Goal: Transaction & Acquisition: Obtain resource

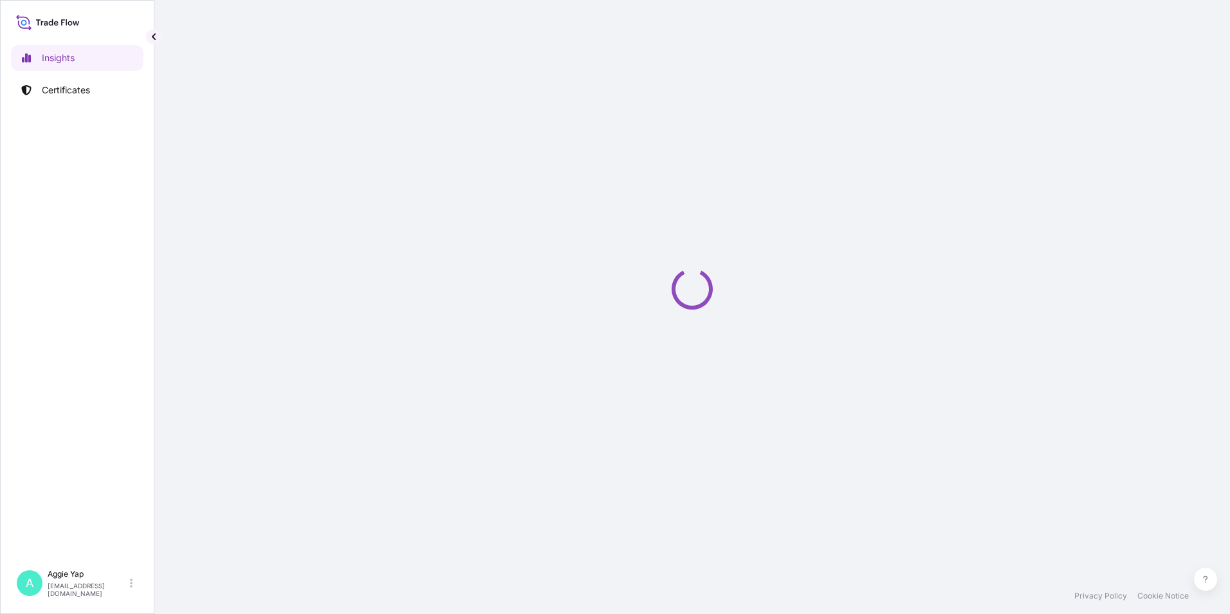
select select "2025"
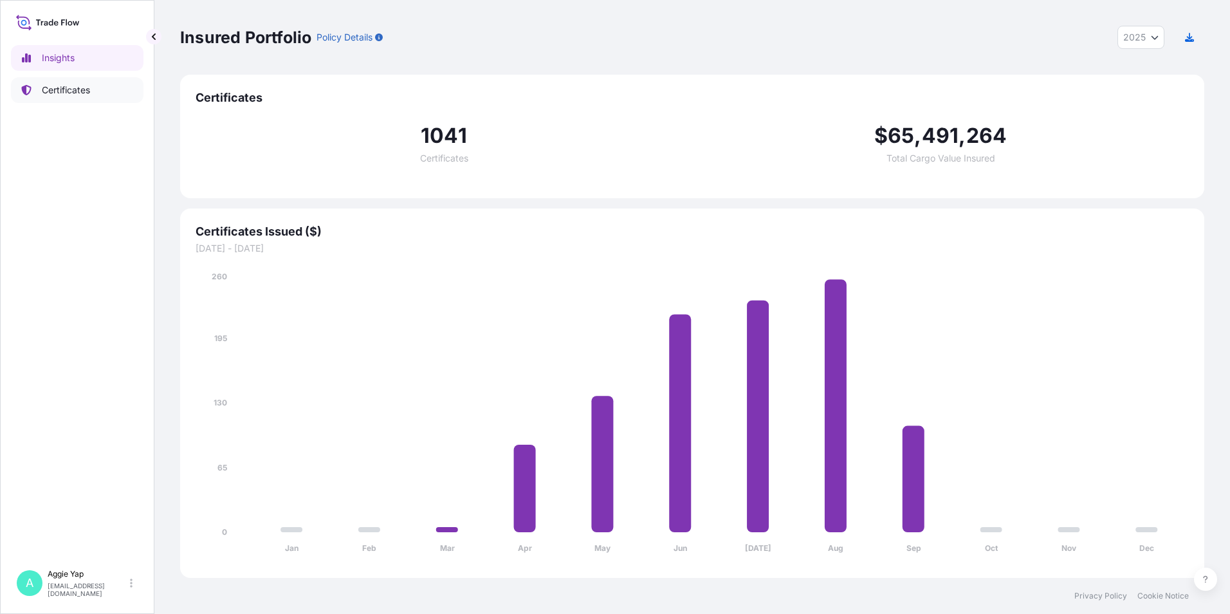
click at [60, 94] on p "Certificates" at bounding box center [66, 90] width 48 height 13
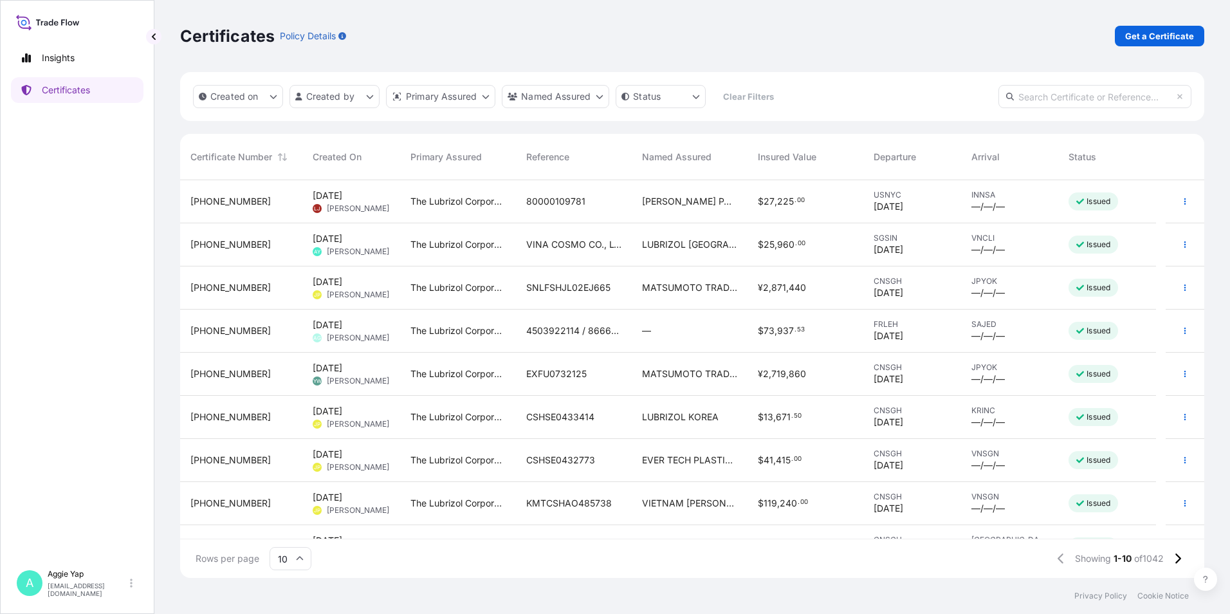
scroll to position [395, 1014]
click at [1166, 33] on p "Get a Certificate" at bounding box center [1159, 36] width 69 height 13
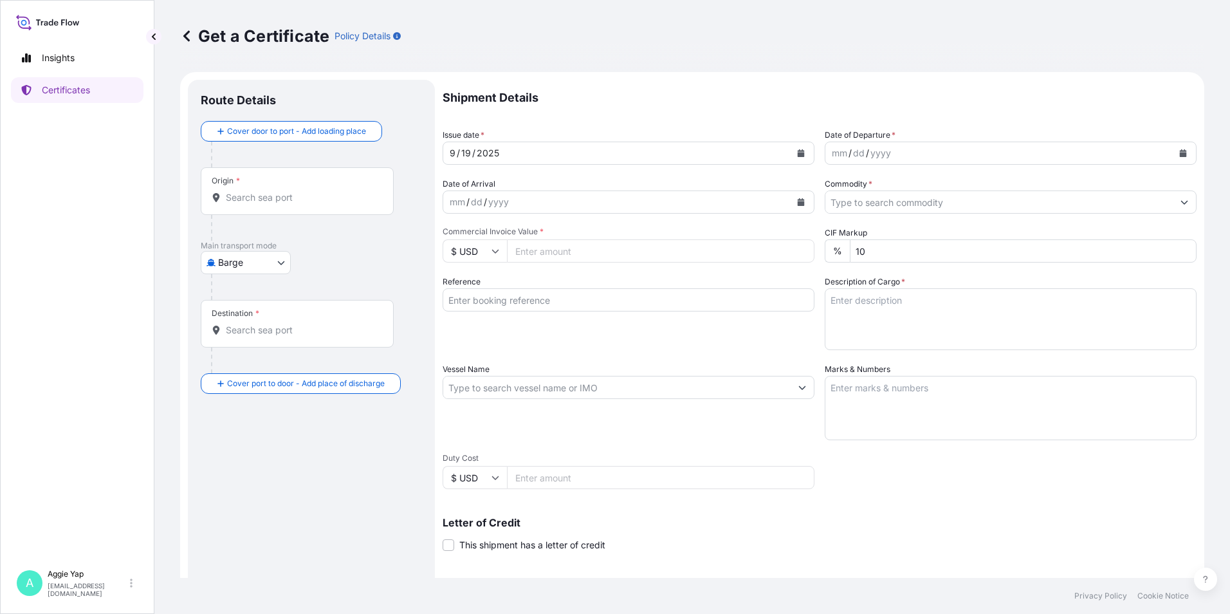
click at [226, 262] on body "Insights Certificates A [PERSON_NAME] [EMAIL_ADDRESS][DOMAIN_NAME] Get a Certif…" at bounding box center [615, 307] width 1230 height 614
click at [260, 409] on span "Ocean Vessel" at bounding box center [253, 411] width 57 height 13
select select "Ocean Vessel"
click at [297, 463] on div "Route Details Reset Route Details Cover door to port - Add loading place Place …" at bounding box center [311, 404] width 221 height 623
click at [252, 200] on input "Origin *" at bounding box center [302, 202] width 152 height 13
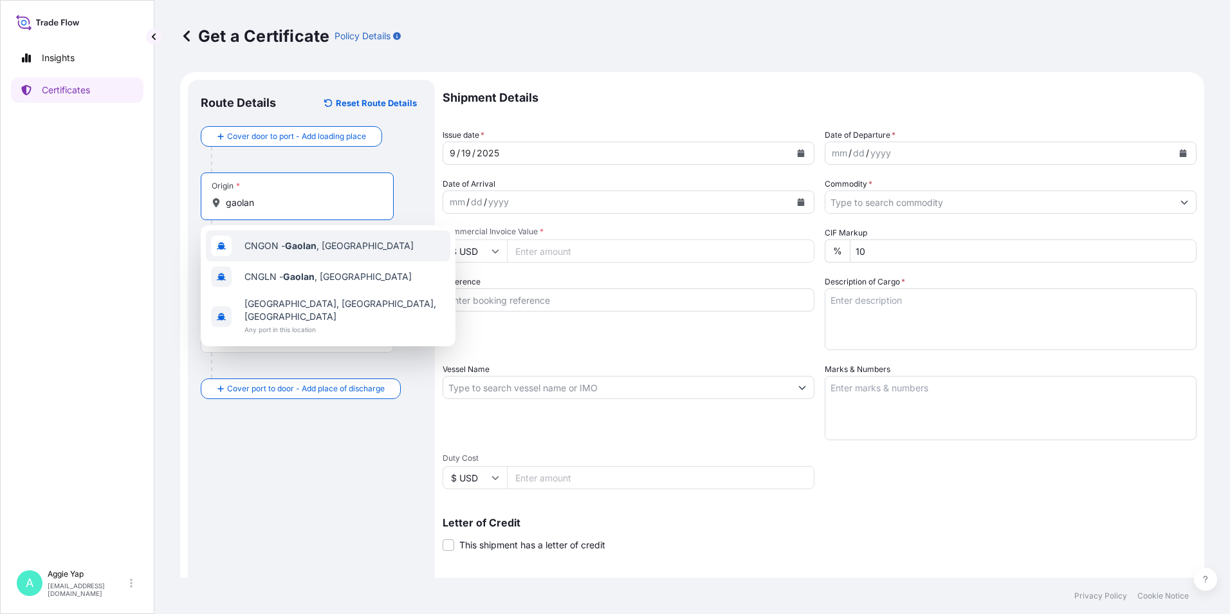
click at [301, 251] on span "CNGON - Gaolan , China" at bounding box center [328, 245] width 169 height 13
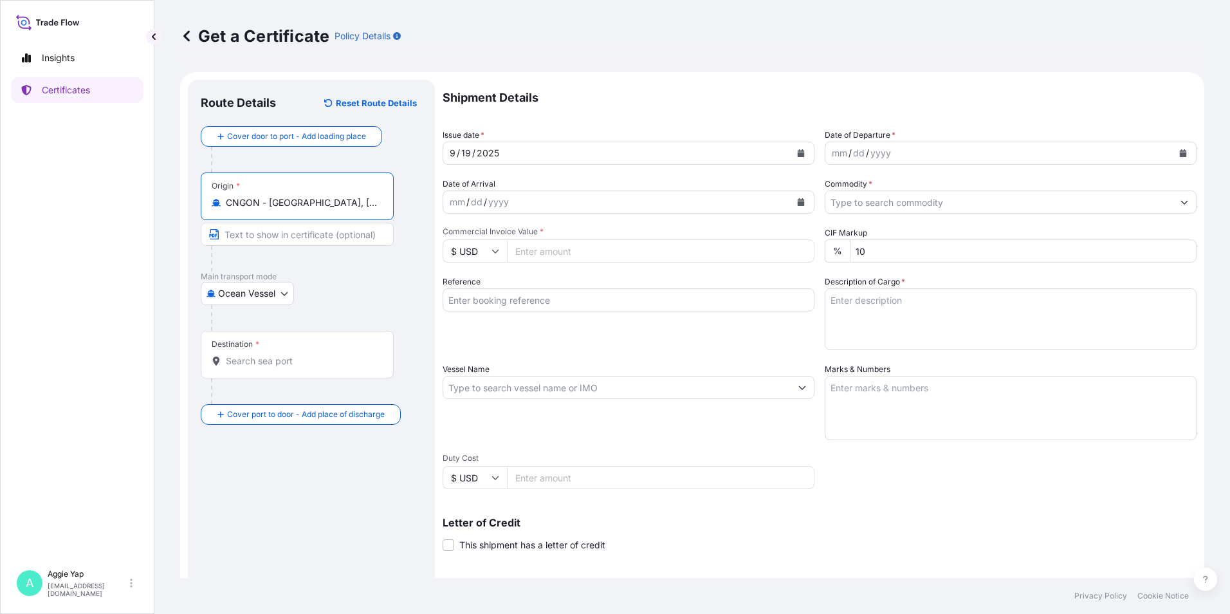
type input "CNGON - Gaolan, China"
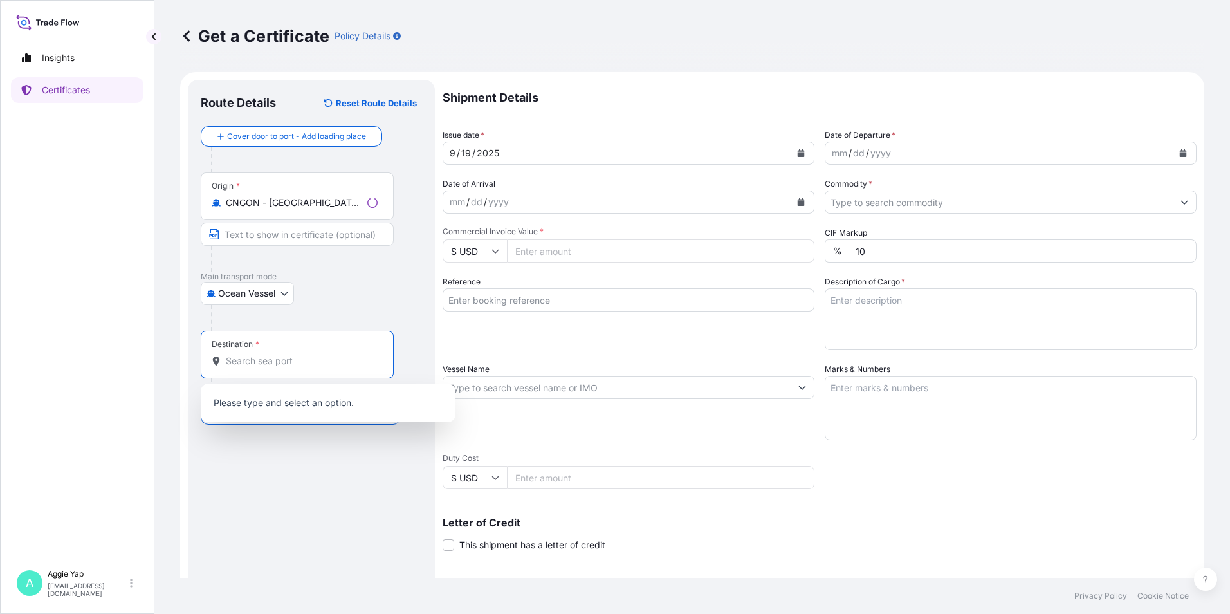
click at [271, 358] on input "Destination *" at bounding box center [302, 360] width 152 height 13
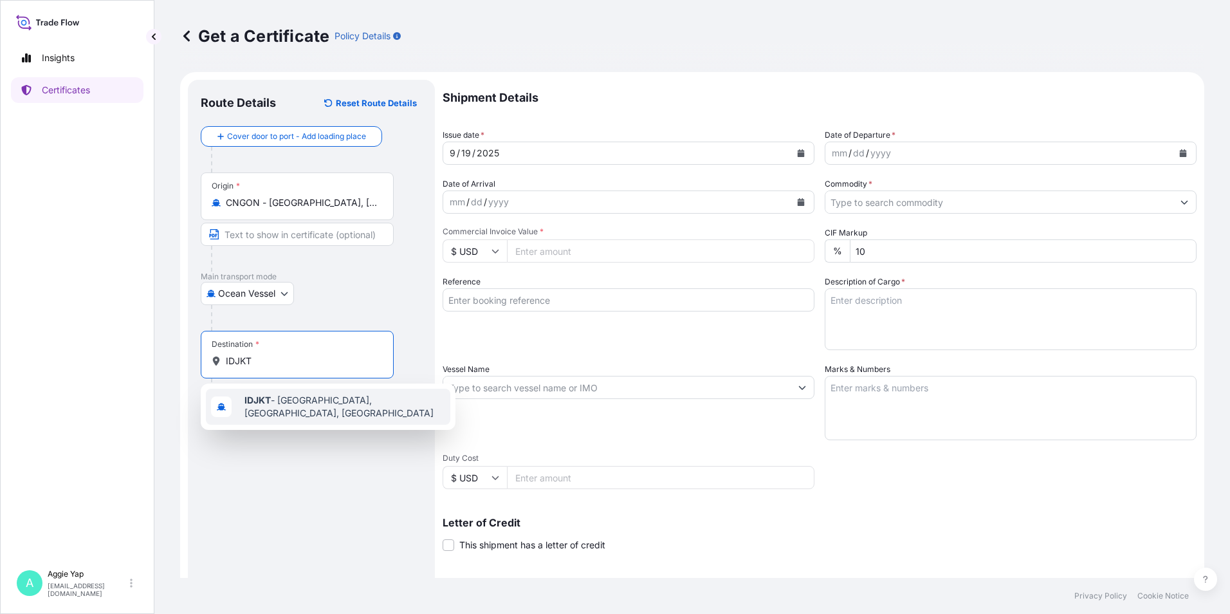
click at [267, 402] on b "IDJKT" at bounding box center [257, 399] width 26 height 11
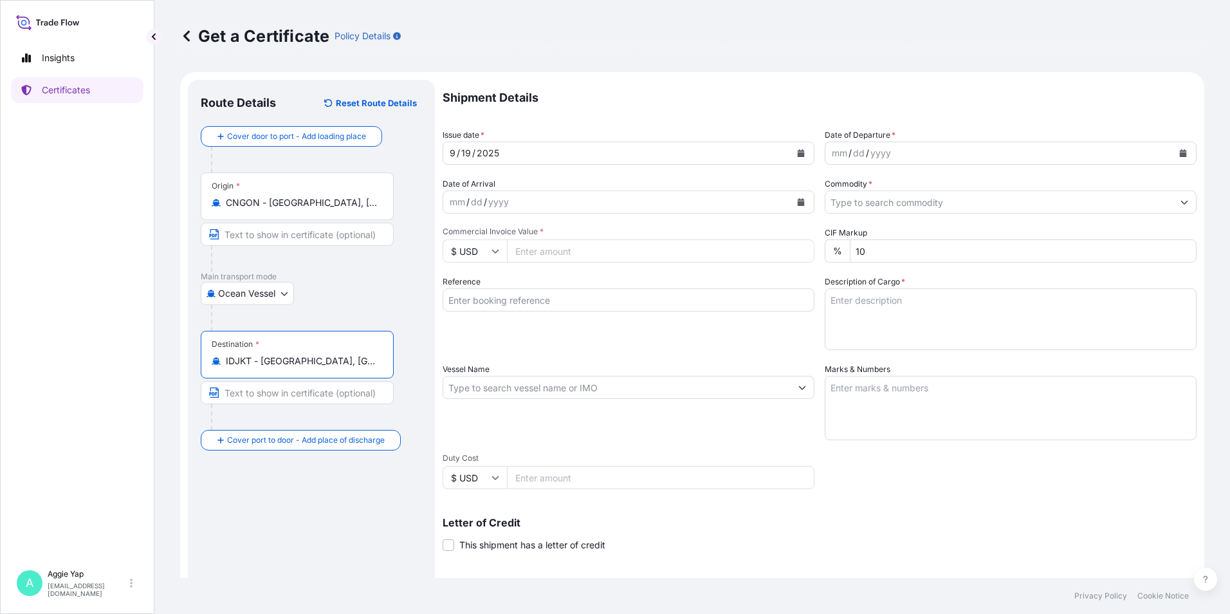
type input "IDJKT - Jakarta, Java, Indonesia"
click at [794, 147] on button "Calendar" at bounding box center [801, 153] width 21 height 21
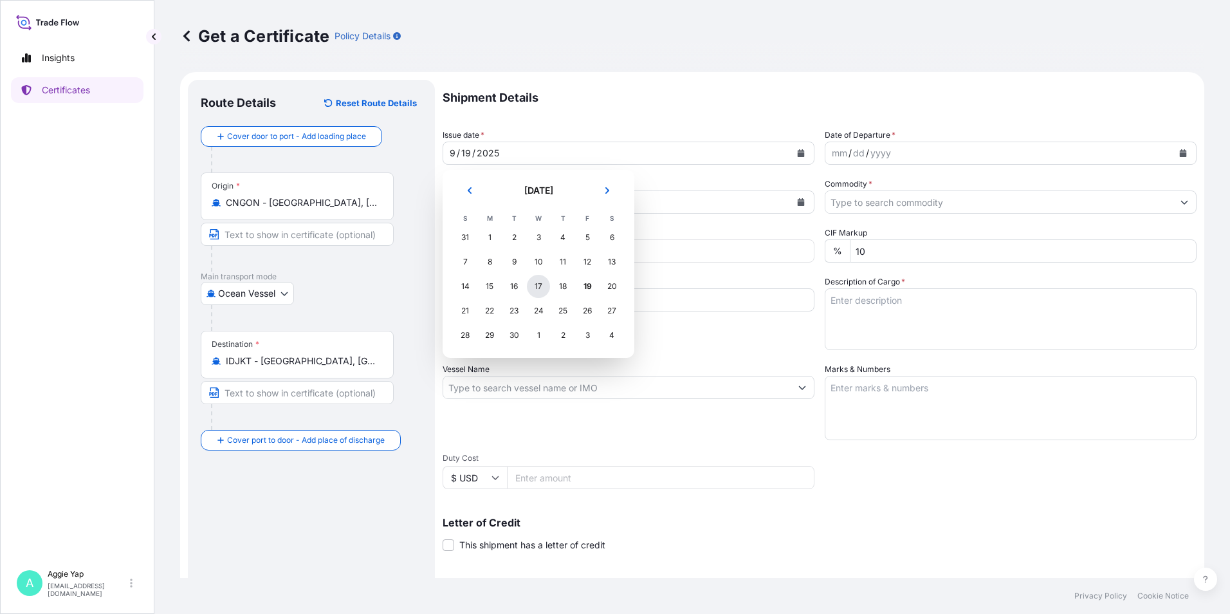
click at [531, 289] on div "17" at bounding box center [538, 286] width 23 height 23
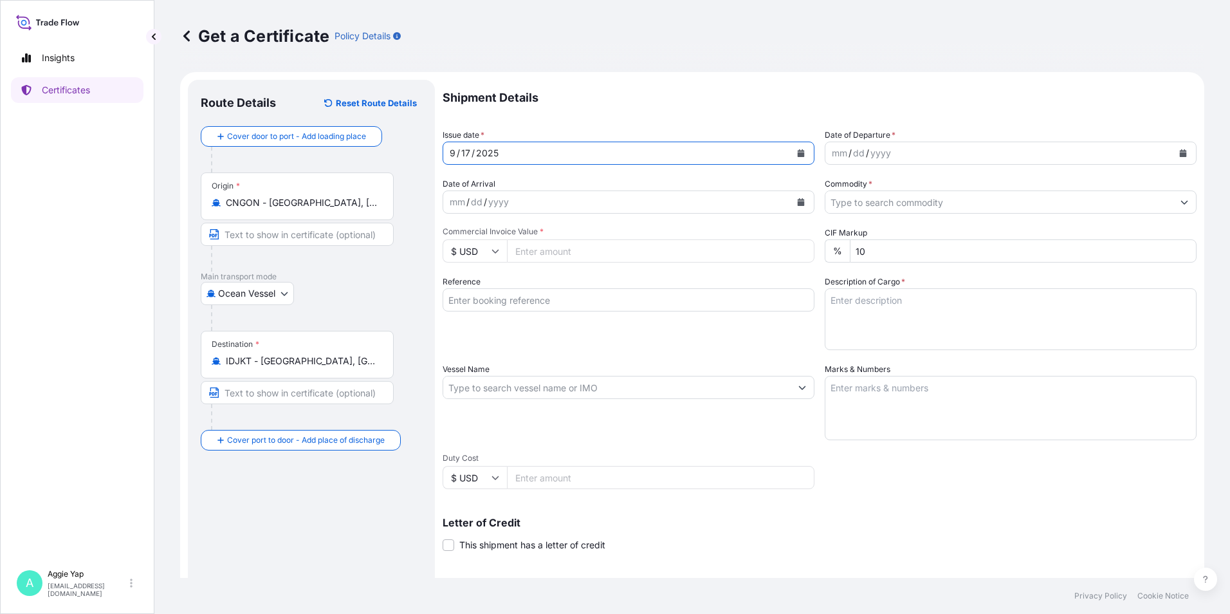
click at [1180, 152] on button "Calendar" at bounding box center [1183, 153] width 21 height 21
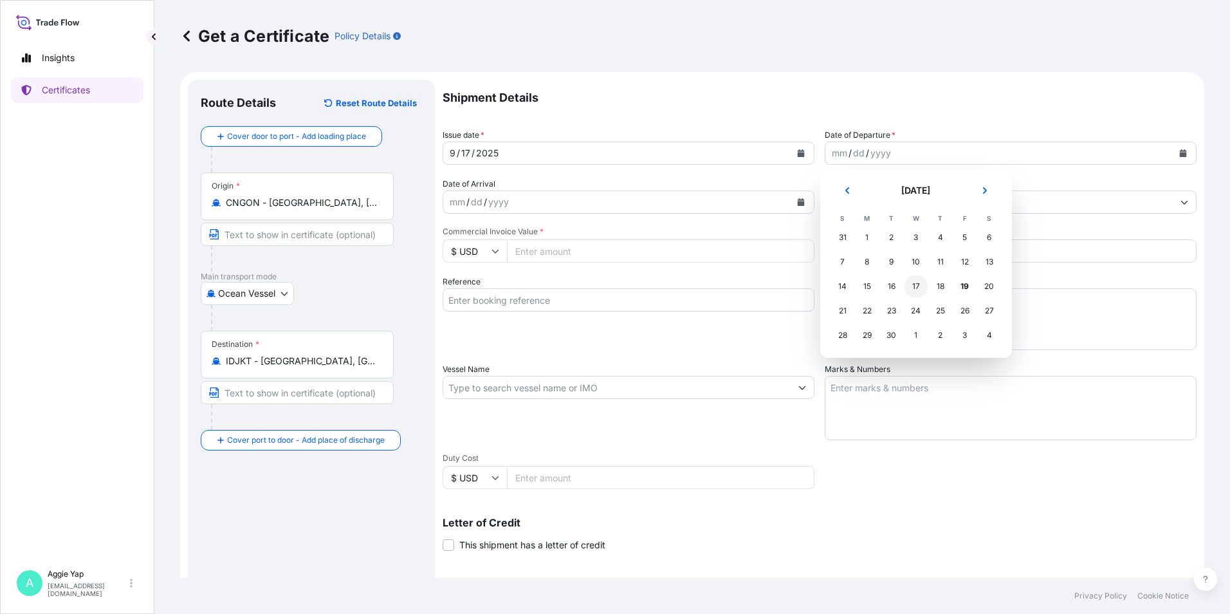
click at [922, 284] on div "17" at bounding box center [915, 286] width 23 height 23
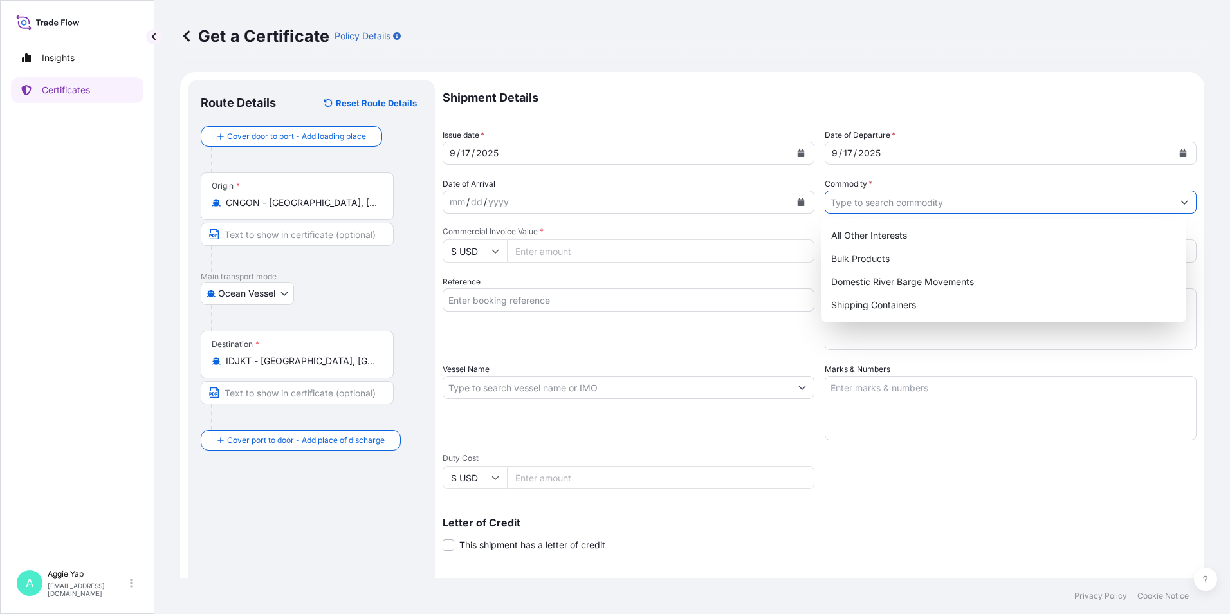
click at [874, 201] on input "Commodity *" at bounding box center [998, 201] width 347 height 23
click at [867, 232] on div "All Other Interests" at bounding box center [1004, 235] width 356 height 23
type input "All Other Interests"
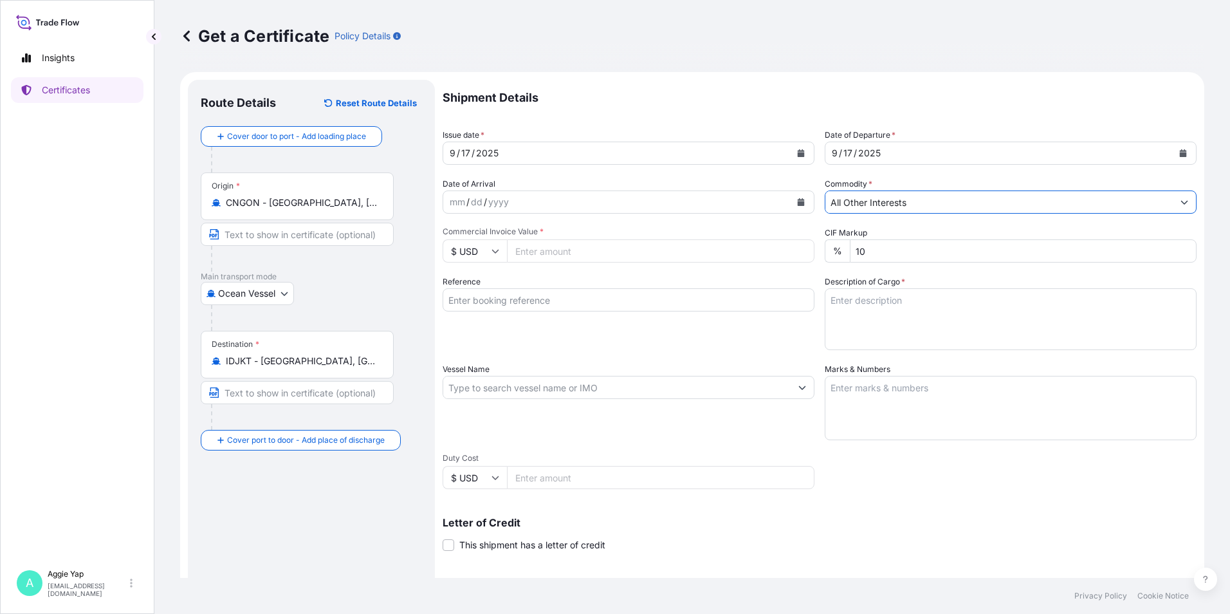
click at [596, 252] on input "Commercial Invoice Value *" at bounding box center [661, 250] width 308 height 23
type input "73884.16"
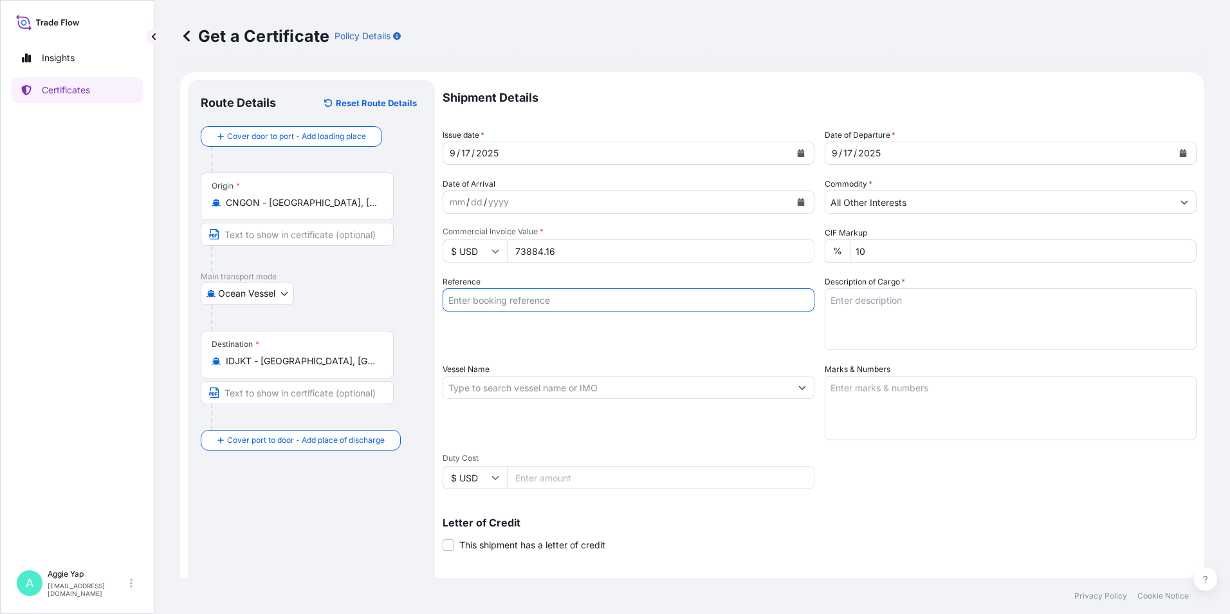
click at [674, 293] on input "Reference" at bounding box center [629, 299] width 372 height 23
type input "PT FEDERAL KARYATAMA"
click at [610, 383] on input "Vessel Name" at bounding box center [616, 387] width 347 height 23
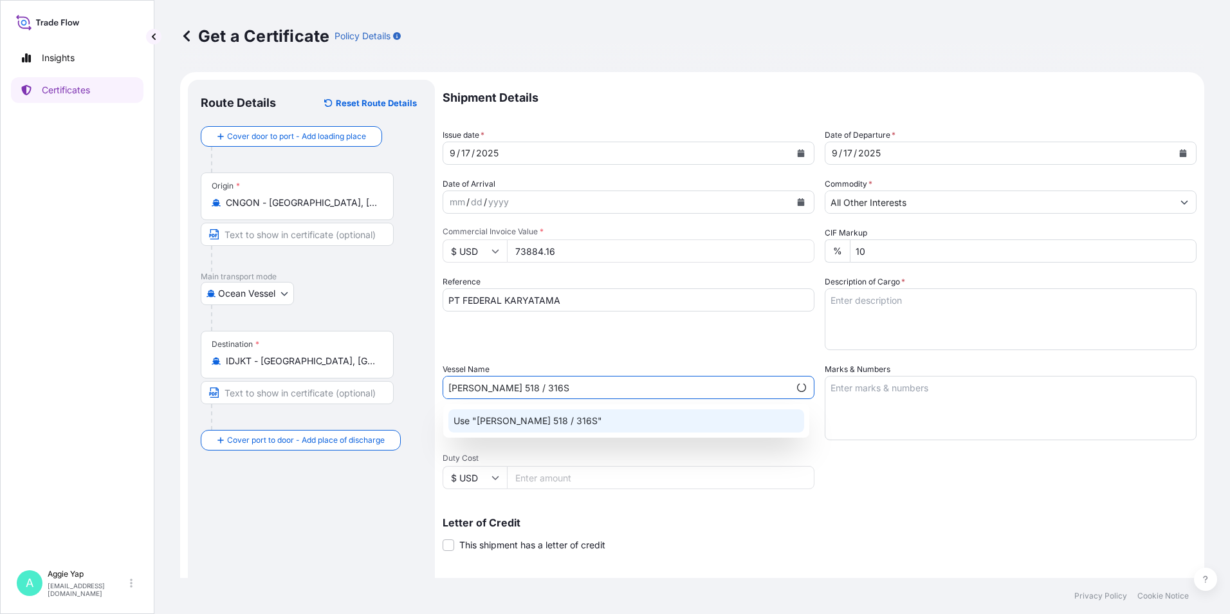
click at [599, 416] on div "Use "YUE JIANG 518 / 316S"" at bounding box center [626, 420] width 356 height 23
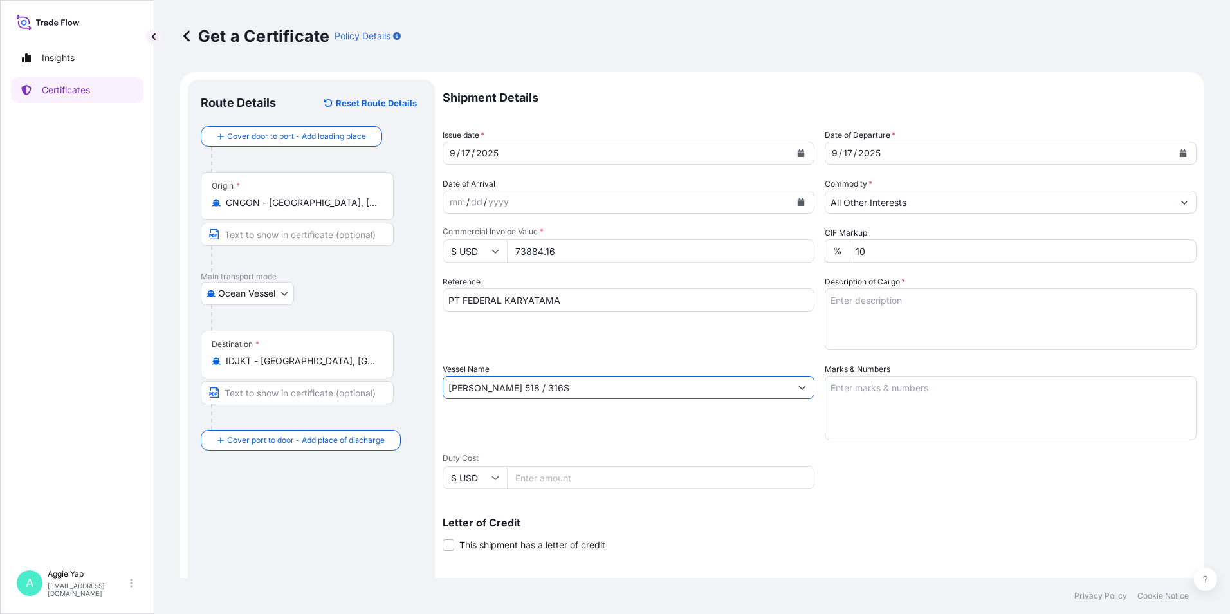
type input "YUE JIANG 518 / 316S"
click at [980, 409] on textarea "Marks & Numbers" at bounding box center [1011, 408] width 372 height 64
type textarea "AS PER BILL OF LADING"
click at [858, 306] on textarea "Description of Cargo *" at bounding box center [1011, 319] width 372 height 62
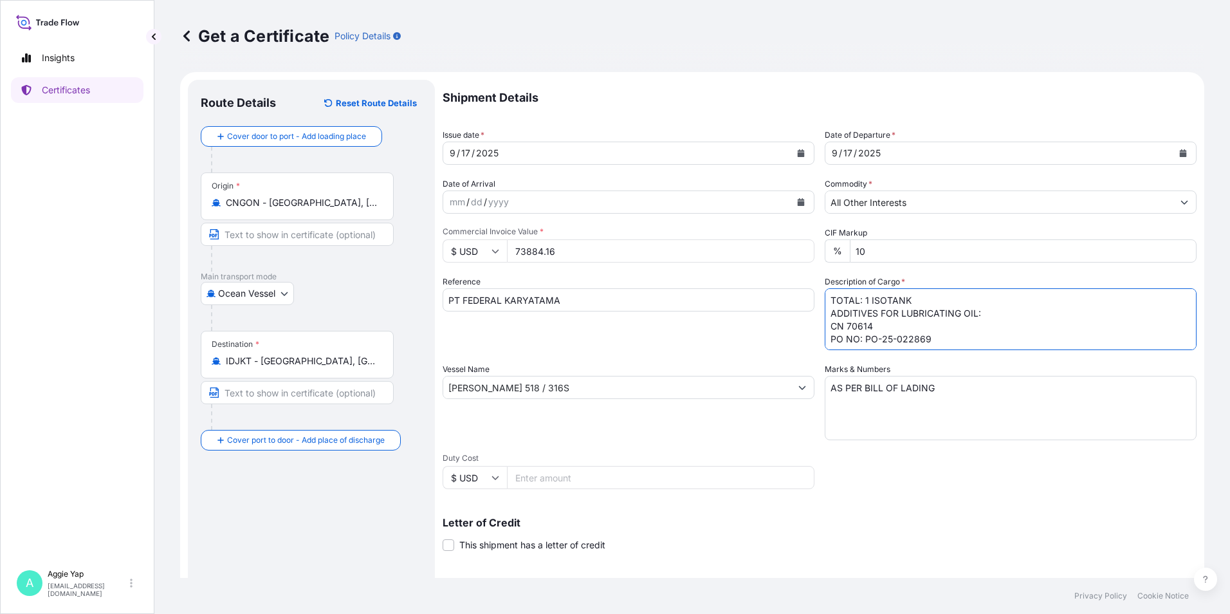
type textarea "TOTAL: 1 ISOTANK ADDITIVES FOR LUBRICATING OIL: CN 70614 PO NO: PO-25-022869"
click at [571, 344] on div "Reference PT FEDERAL KARYATAMA" at bounding box center [629, 312] width 372 height 75
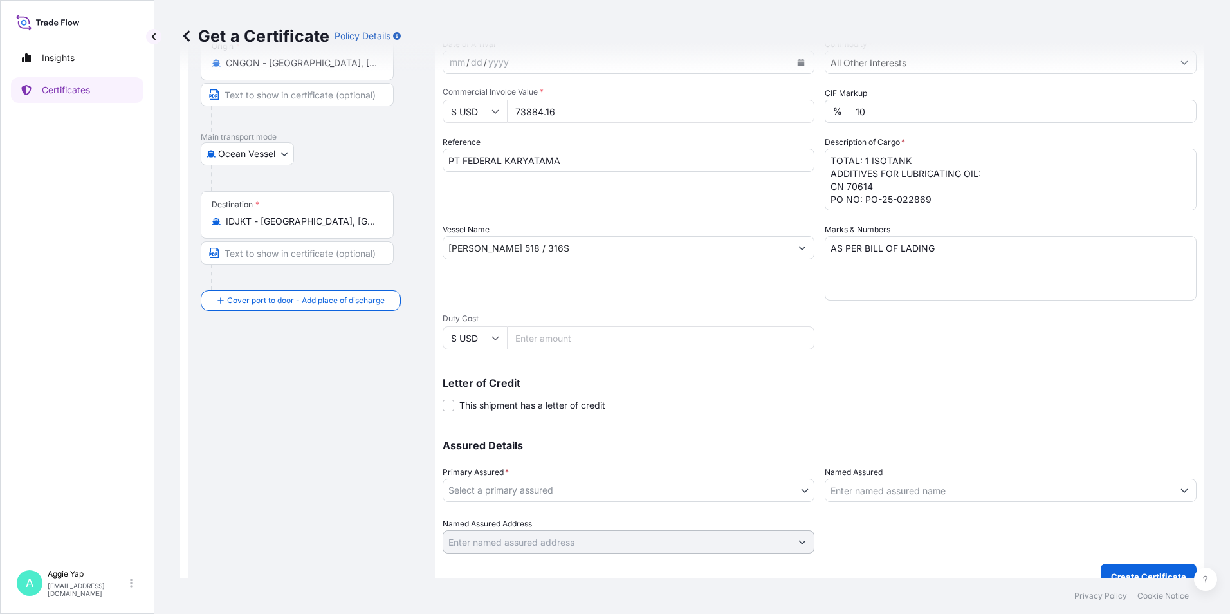
scroll to position [159, 0]
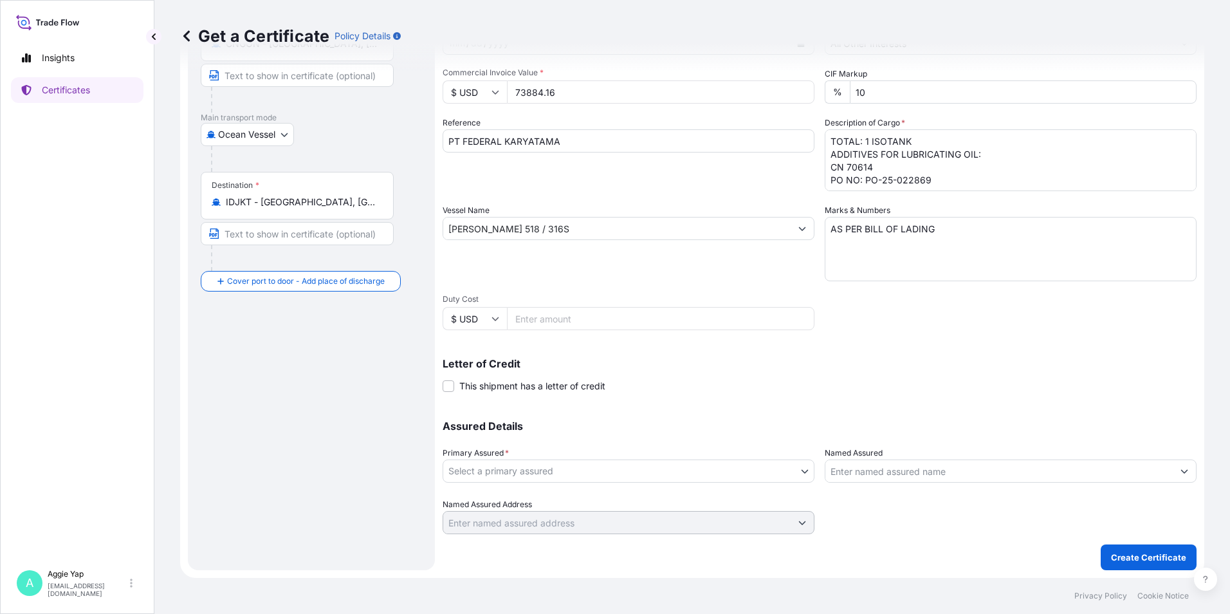
click at [576, 473] on body "Insights Certificates A Aggie Yap sg.lubrizolbdp@bdpint.com Get a Certificate P…" at bounding box center [615, 307] width 1230 height 614
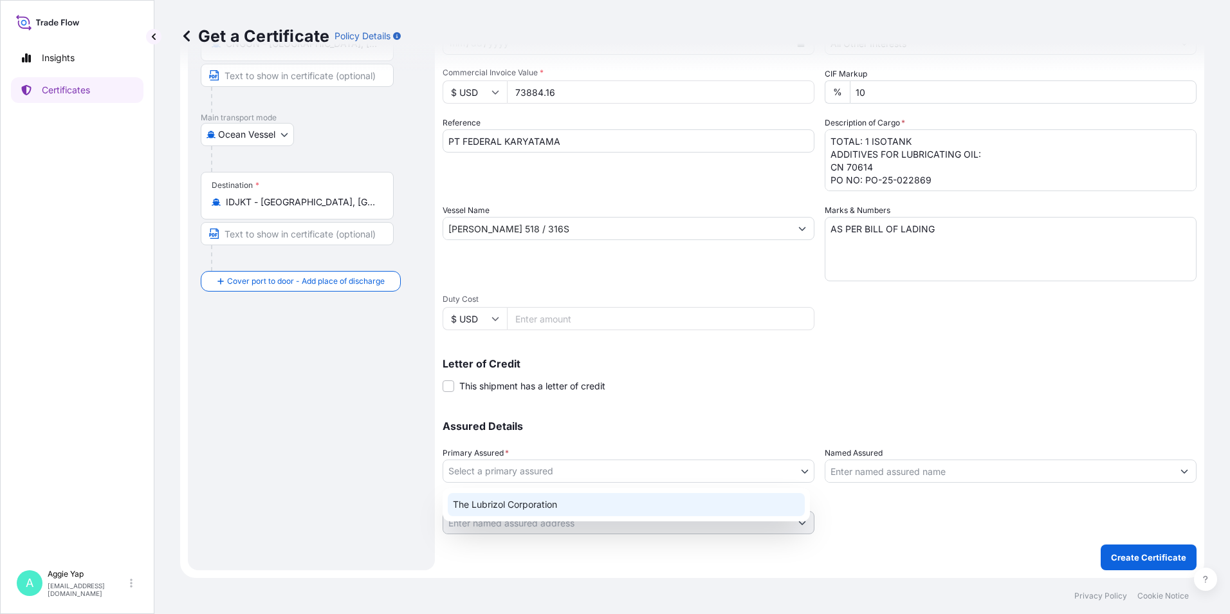
click at [538, 507] on div "The Lubrizol Corporation" at bounding box center [626, 504] width 357 height 23
select select "31566"
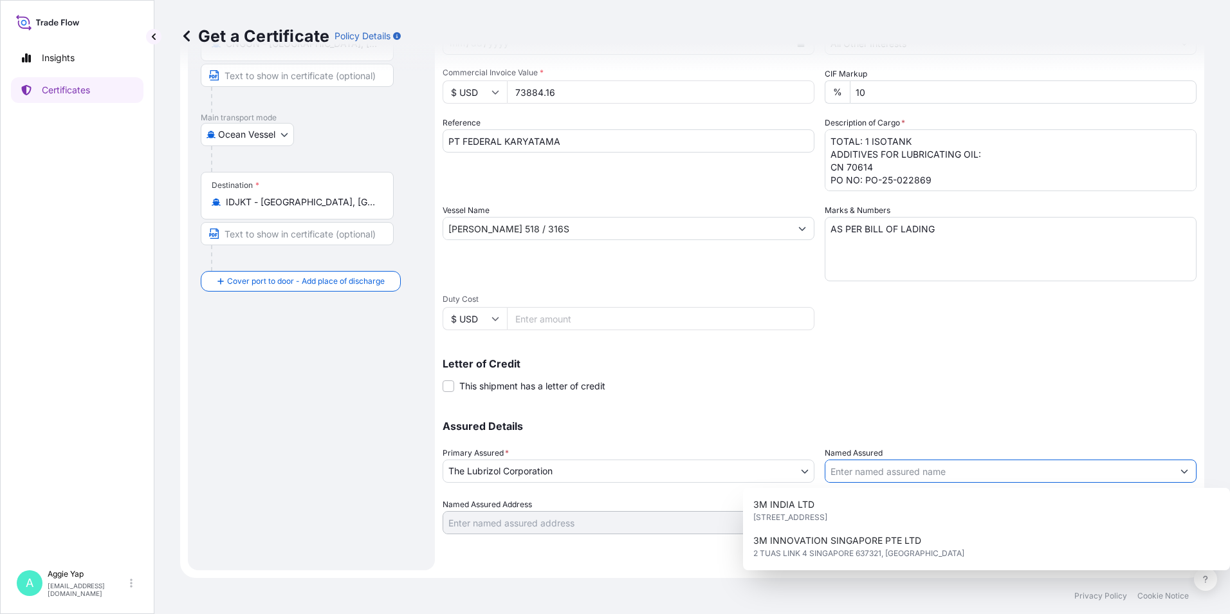
click at [965, 477] on input "Named Assured" at bounding box center [998, 470] width 347 height 23
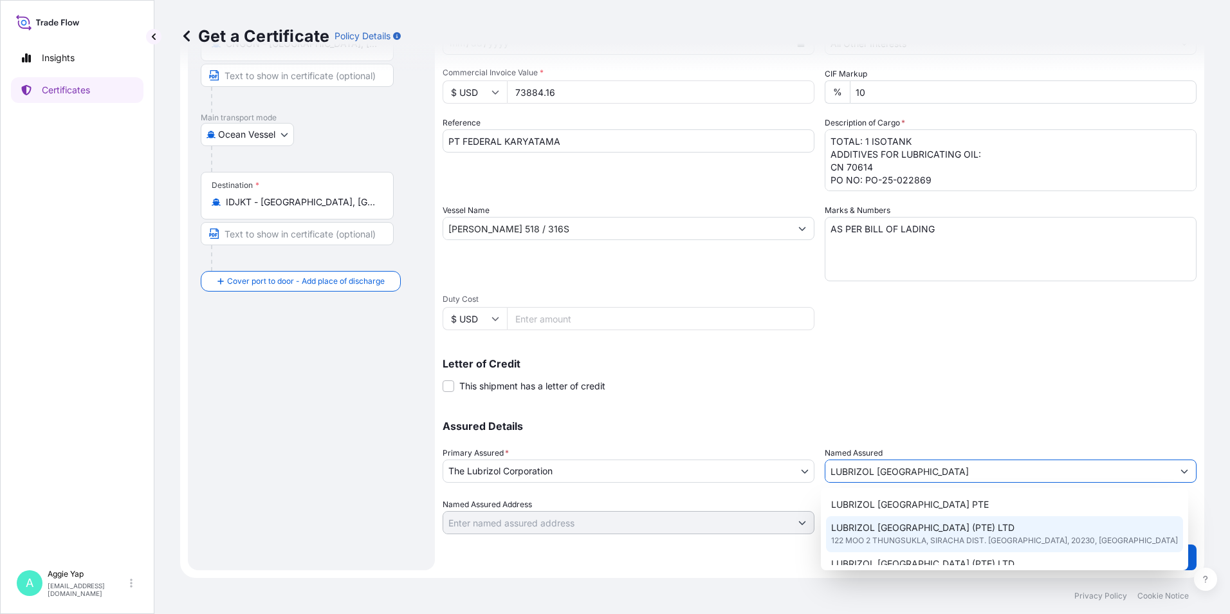
scroll to position [64, 0]
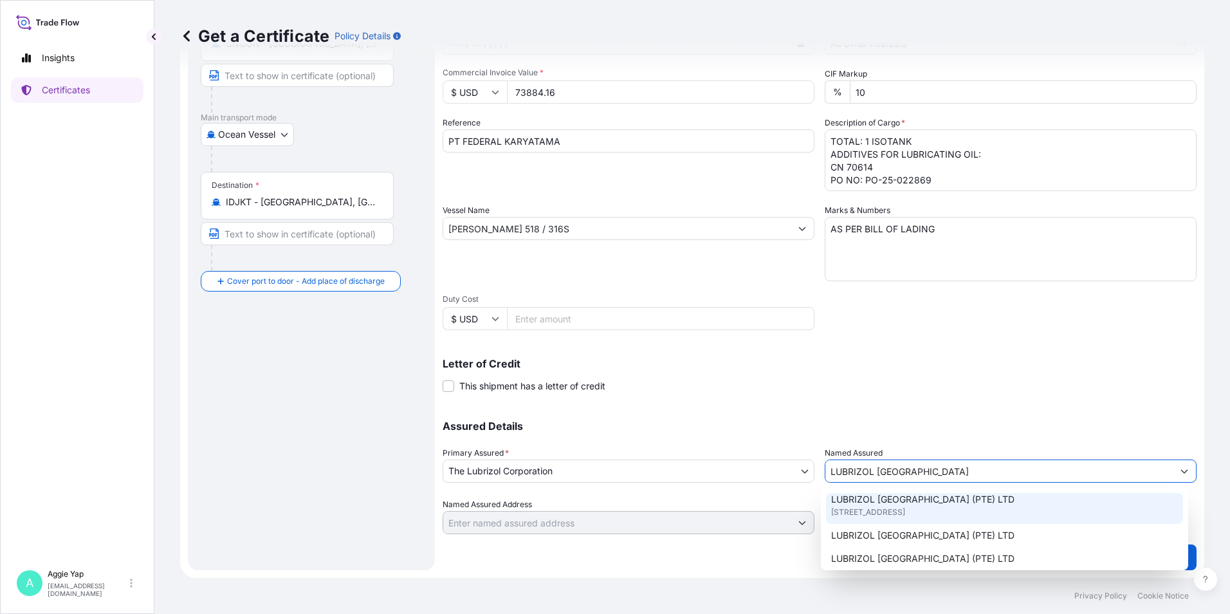
click at [905, 515] on span "44 TANJONG PENJURU, SINGAPORE 609032, SINGAPORE" at bounding box center [868, 512] width 74 height 13
type input "LUBRIZOL SOUTHEAST ASIA (PTE) LTD"
type input "44 TANJONG PENJURU, SINGAPORE 609032"
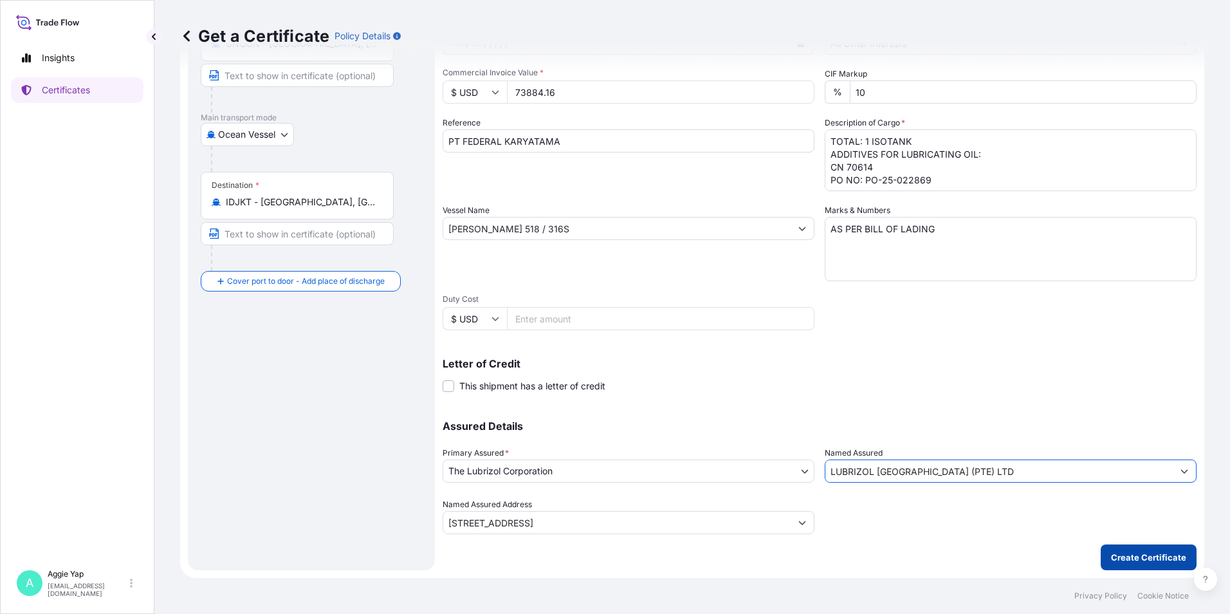
type input "LUBRIZOL SOUTHEAST ASIA (PTE) LTD"
click at [1101, 551] on button "Create Certificate" at bounding box center [1149, 557] width 96 height 26
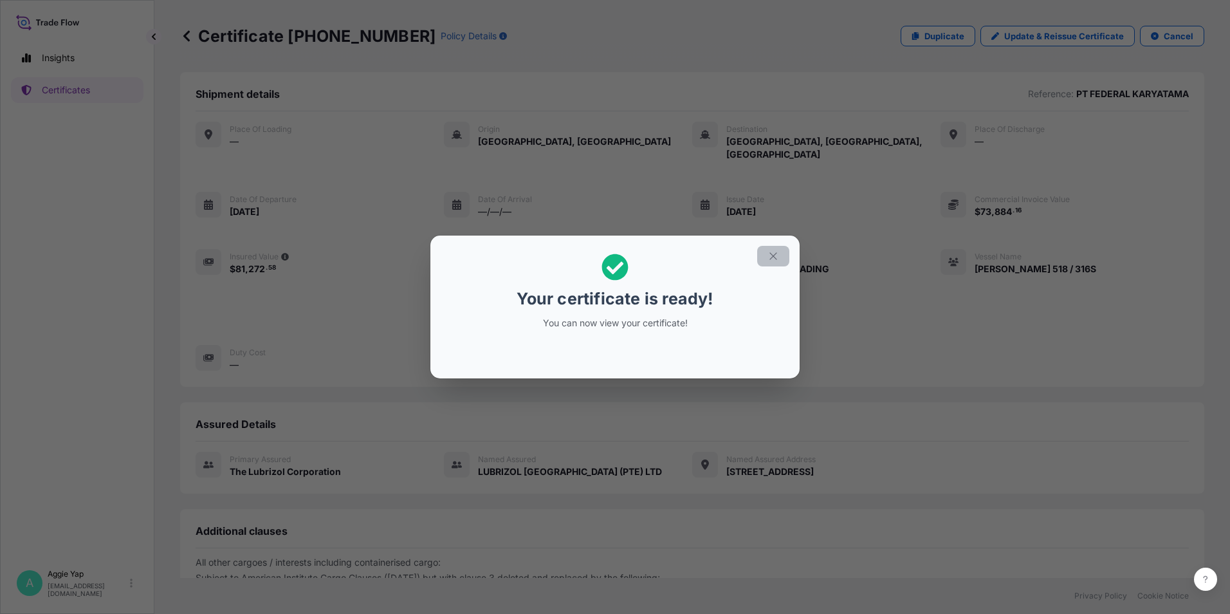
click at [772, 263] on button "button" at bounding box center [773, 256] width 32 height 21
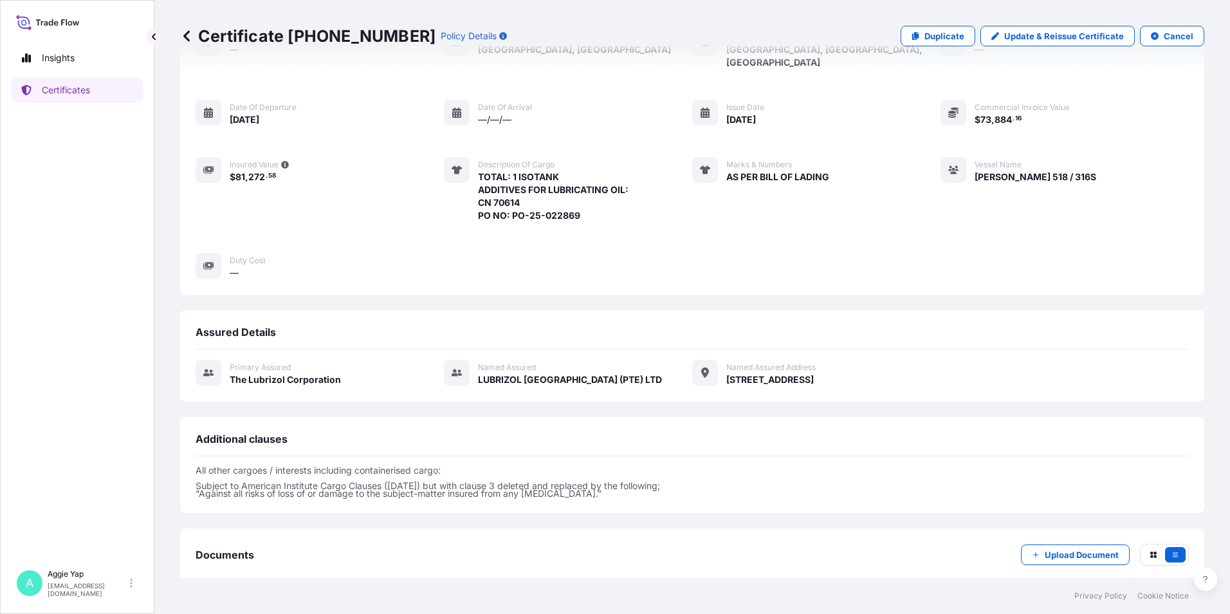
scroll to position [150, 0]
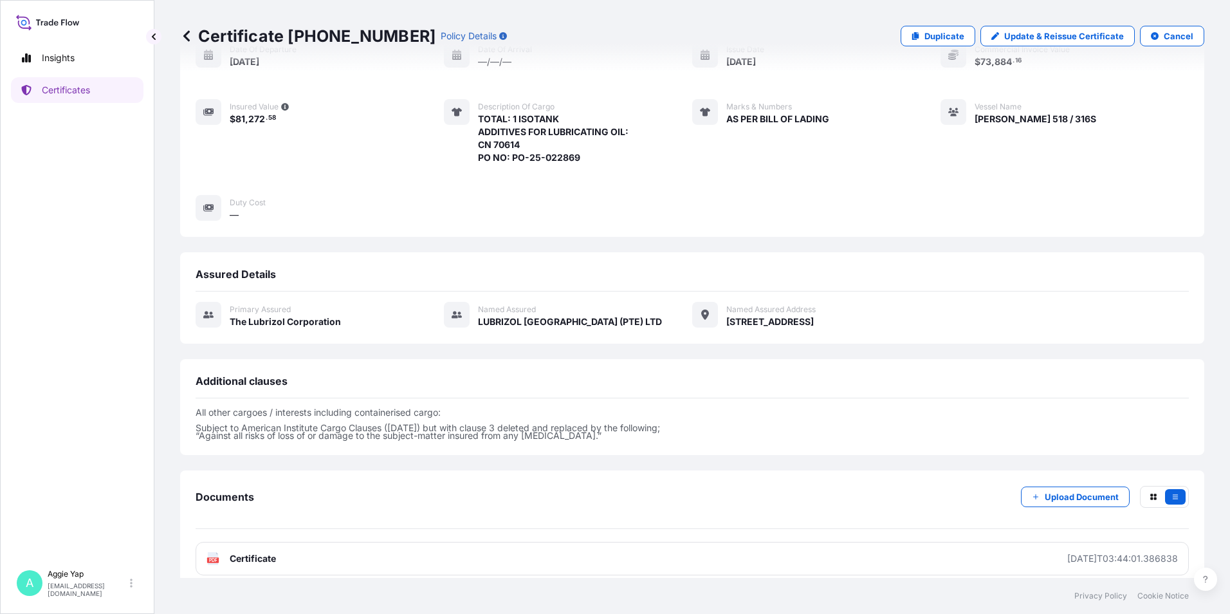
click at [589, 526] on div "Documents Upload Document PDF Certificate 2025-09-19T03:44:01.386838" at bounding box center [692, 530] width 993 height 89
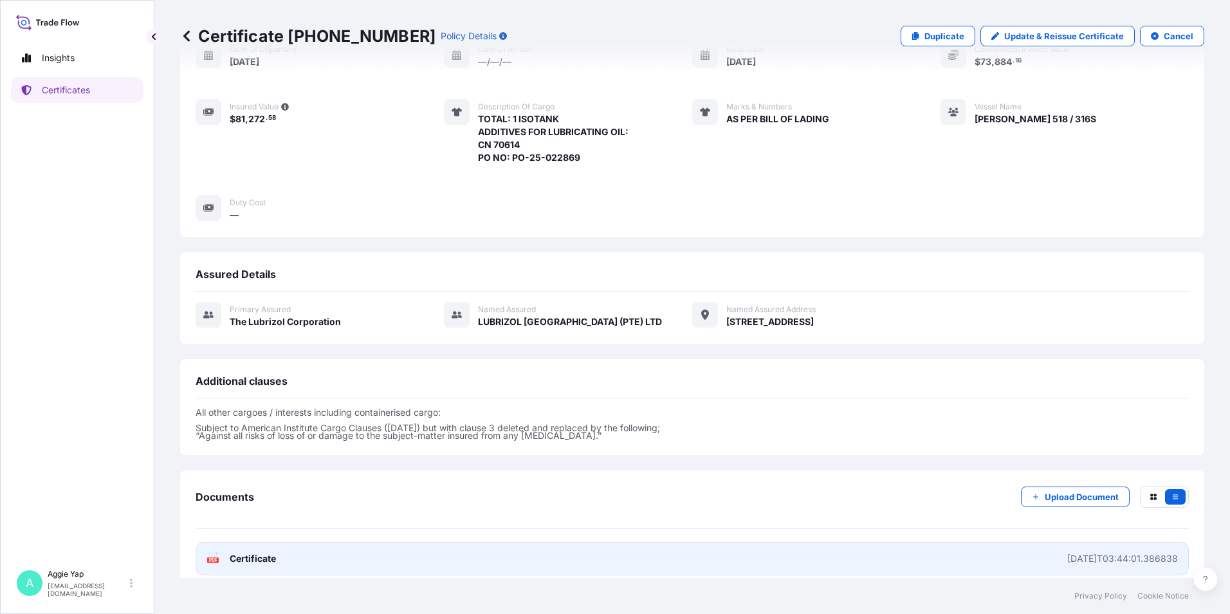
click at [576, 544] on link "PDF Certificate 2025-09-19T03:44:01.386838" at bounding box center [692, 558] width 993 height 33
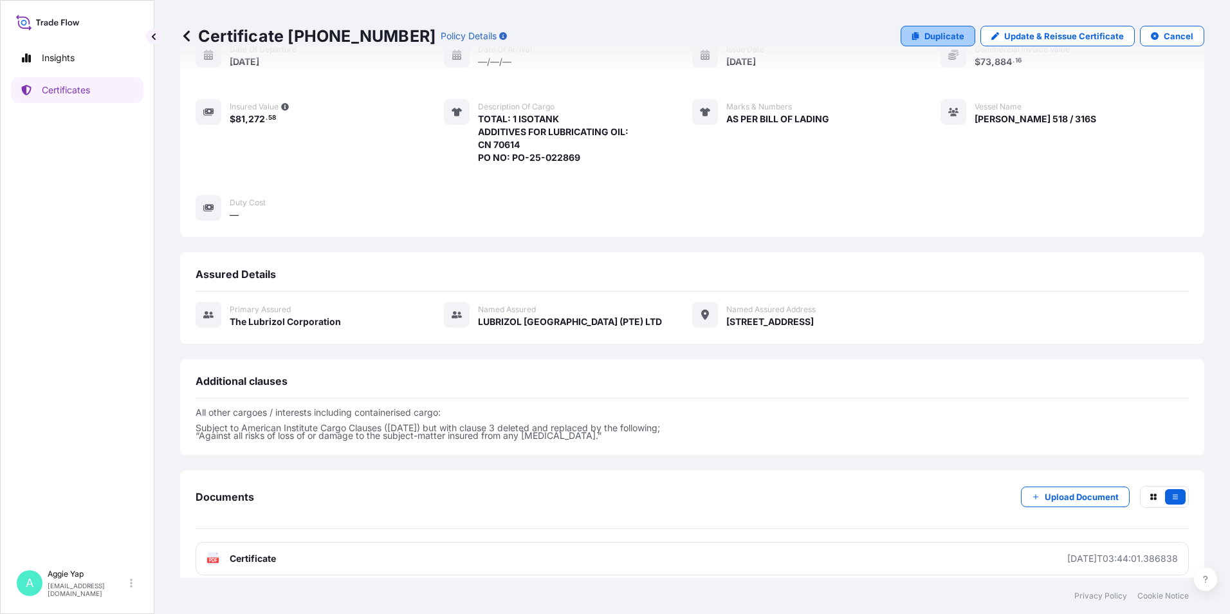
click at [937, 35] on p "Duplicate" at bounding box center [944, 36] width 40 height 13
select select "Ocean Vessel"
select select "31566"
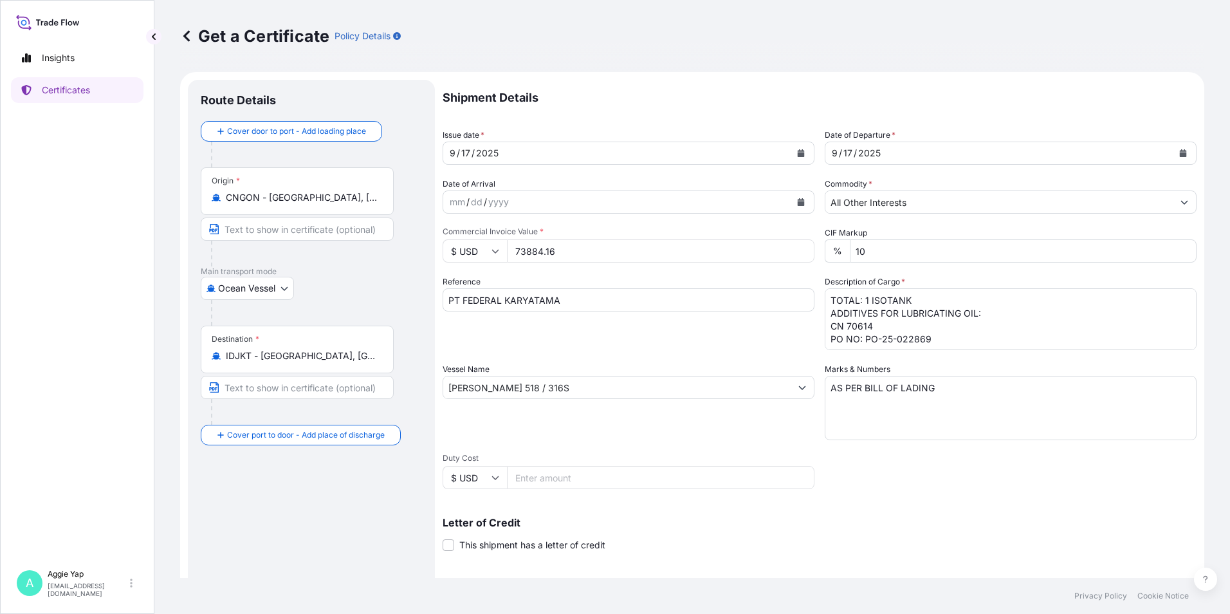
drag, startPoint x: 585, startPoint y: 254, endPoint x: 100, endPoint y: 358, distance: 496.1
click at [130, 338] on div "Insights Certificates A Aggie Yap sg.lubrizolbdp@bdpint.com Get a Certificate P…" at bounding box center [615, 307] width 1230 height 614
type input "75075.84"
drag, startPoint x: 910, startPoint y: 342, endPoint x: 987, endPoint y: 350, distance: 78.3
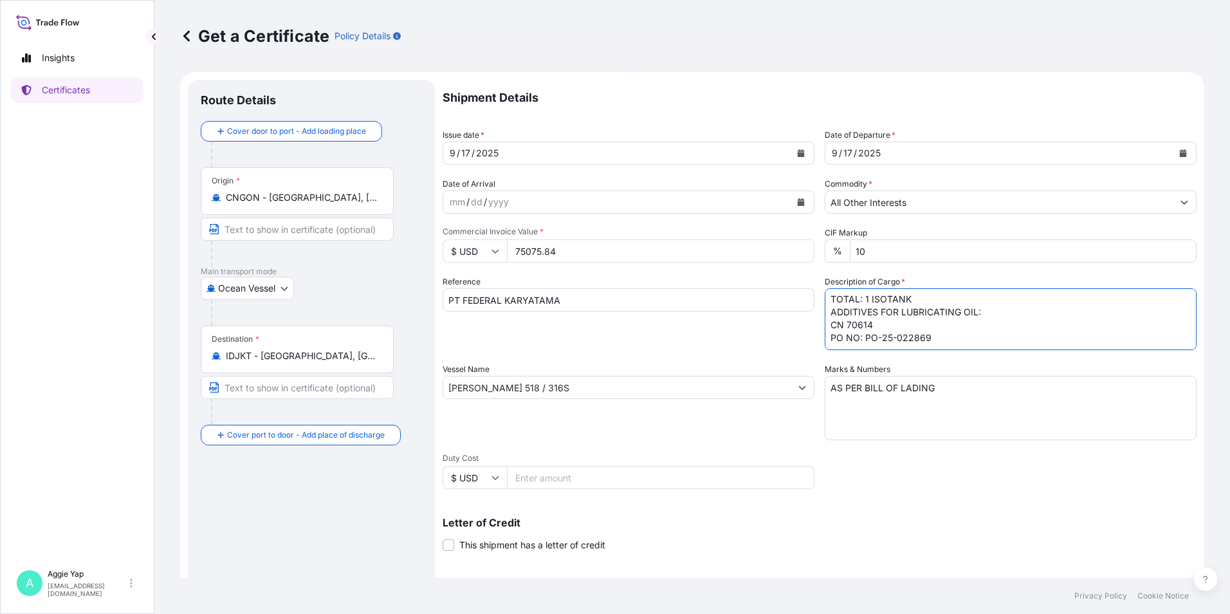
click at [986, 348] on textarea "TOTAL: 1 ISOTANK ADDITIVES FOR LUBRICATING OIL: CN 70614 PO NO: PO-25-022869" at bounding box center [1011, 319] width 372 height 62
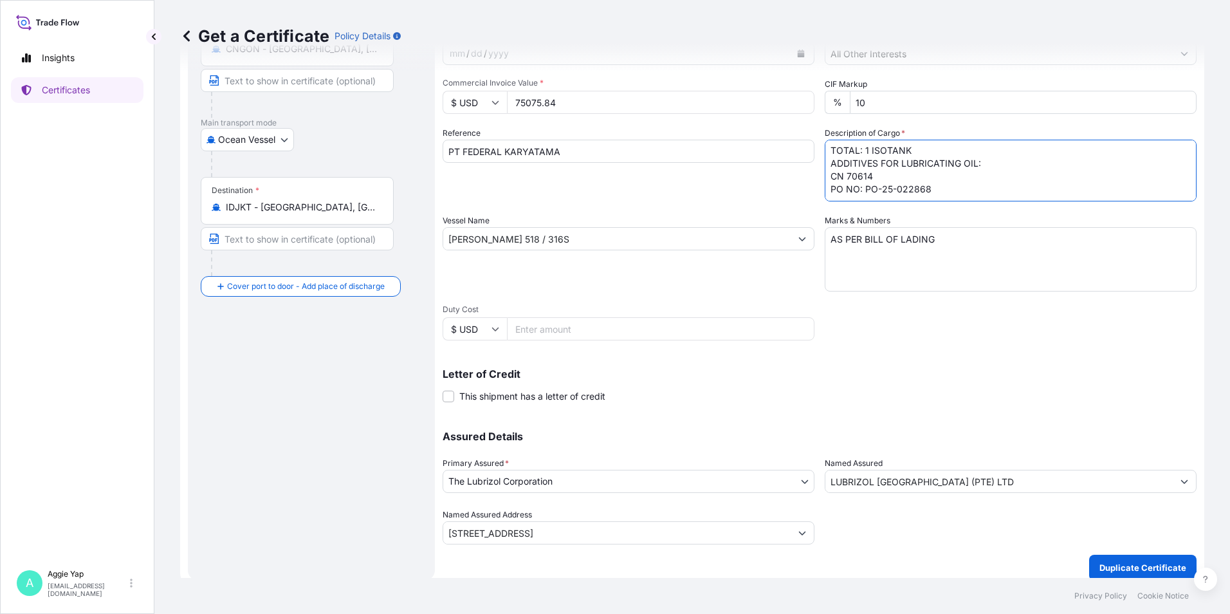
scroll to position [159, 0]
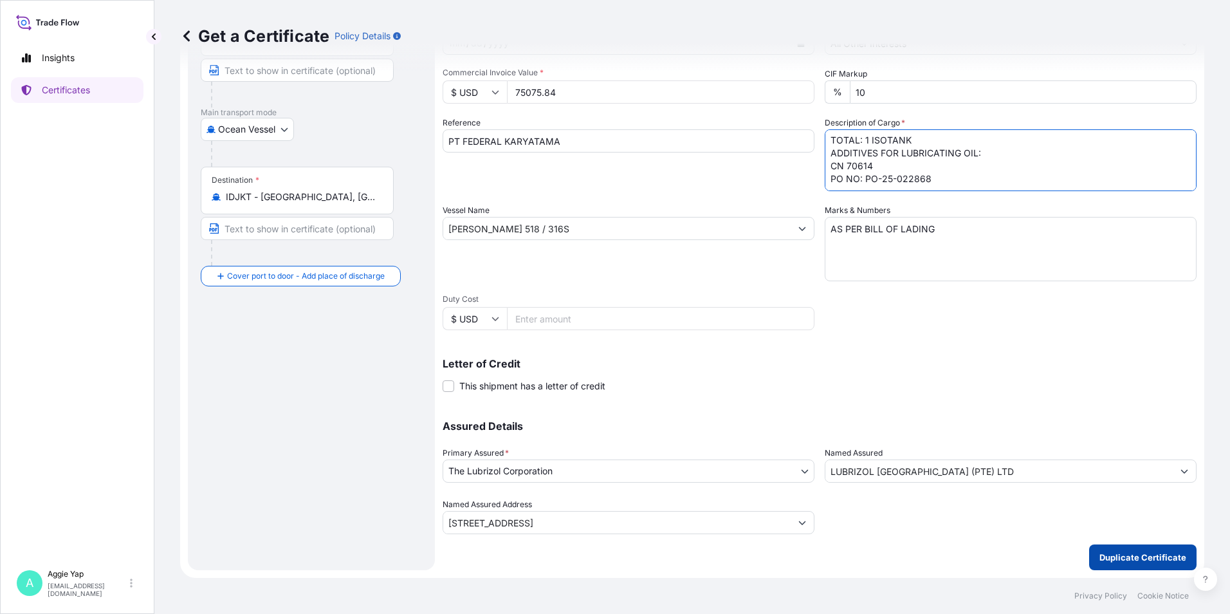
type textarea "TOTAL: 1 ISOTANK ADDITIVES FOR LUBRICATING OIL: CN 70614 PO NO: PO-25-022868"
click at [1107, 566] on button "Duplicate Certificate" at bounding box center [1142, 557] width 107 height 26
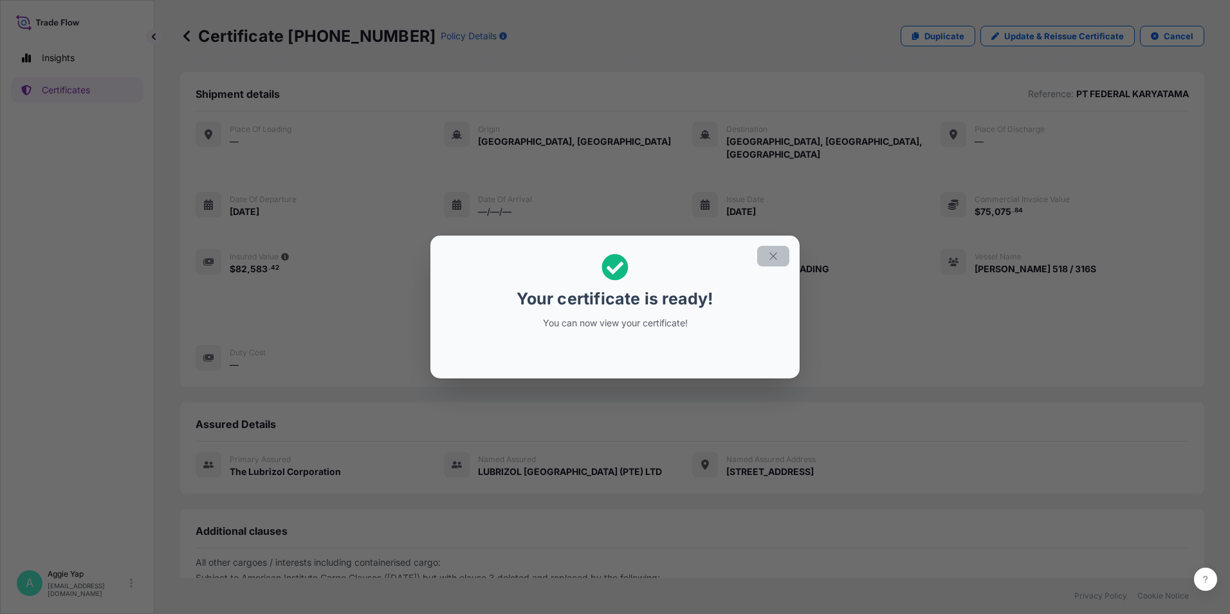
click at [763, 262] on button "button" at bounding box center [773, 256] width 32 height 21
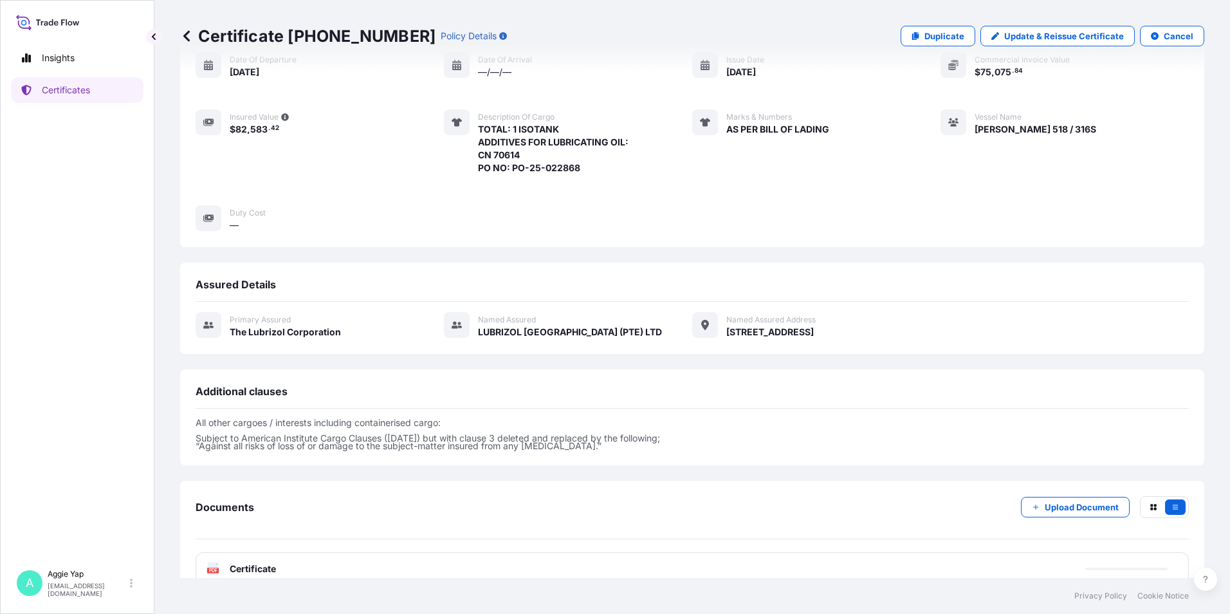
scroll to position [150, 0]
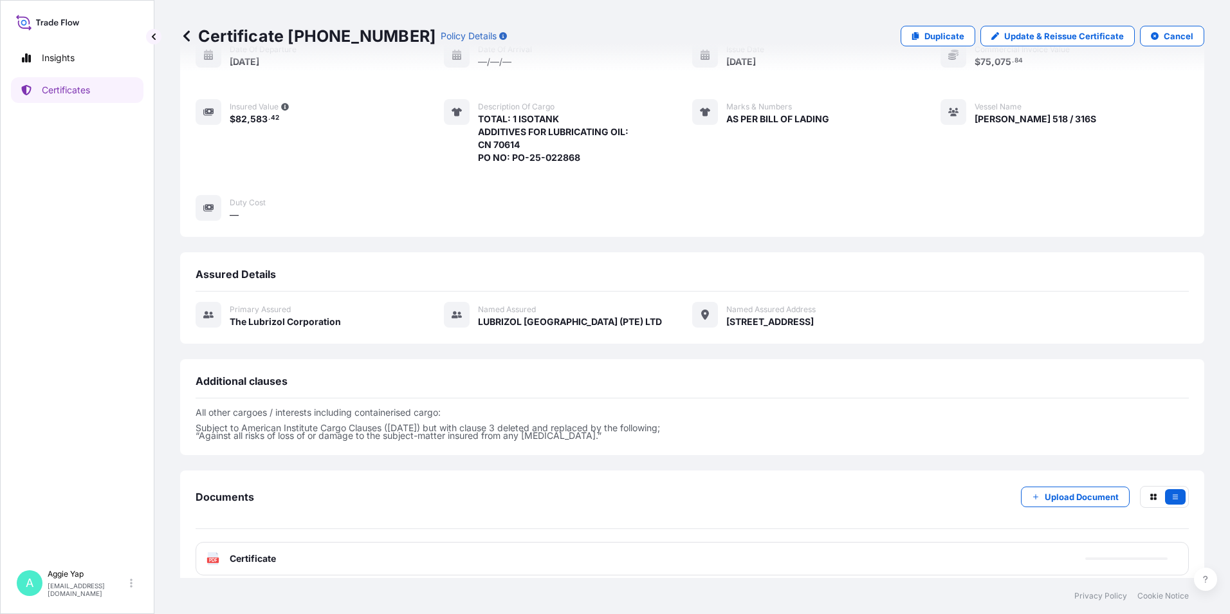
click at [468, 542] on div "PDF Certificate" at bounding box center [692, 558] width 993 height 33
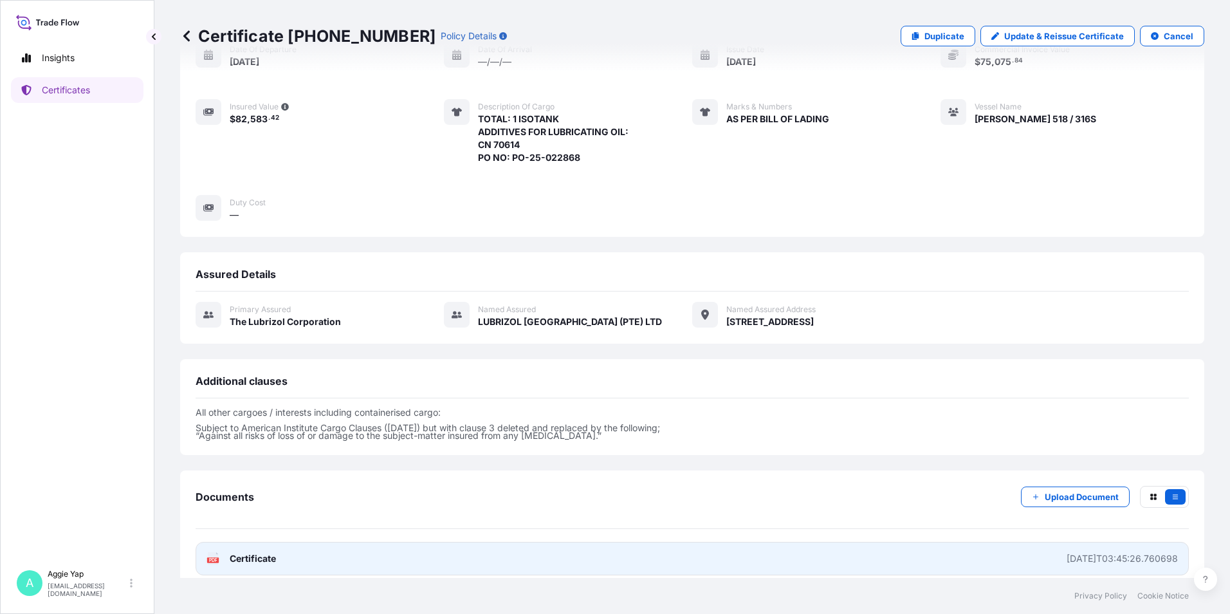
click at [464, 549] on link "PDF Certificate 2025-09-19T03:45:26.760698" at bounding box center [692, 558] width 993 height 33
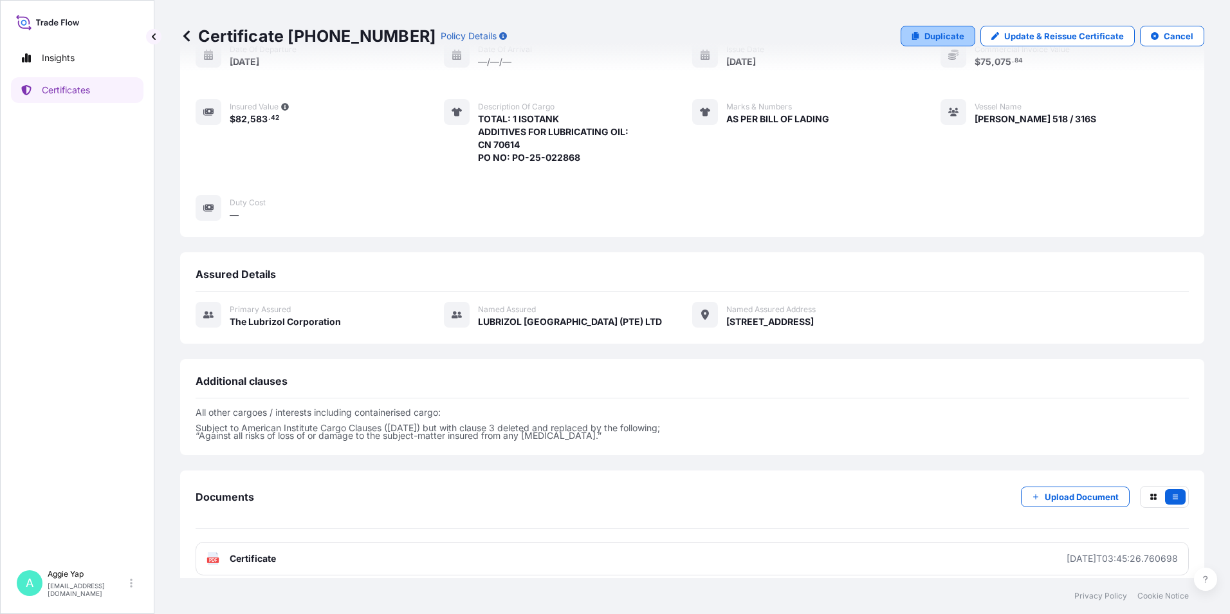
click at [924, 33] on p "Duplicate" at bounding box center [944, 36] width 40 height 13
select select "Ocean Vessel"
select select "31566"
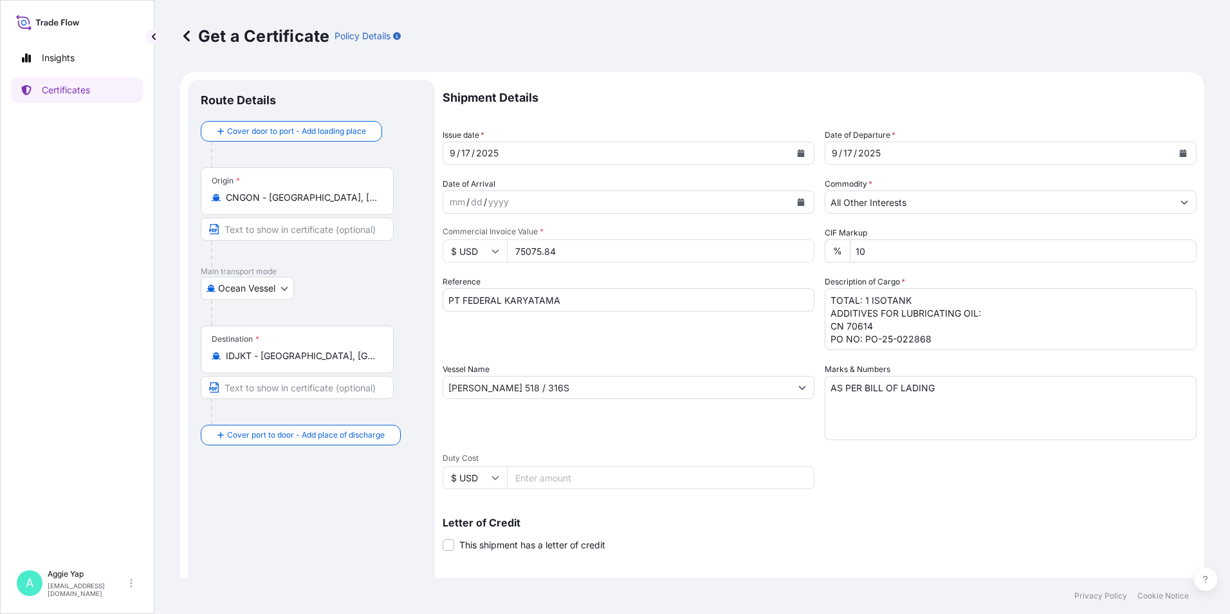
drag, startPoint x: 582, startPoint y: 251, endPoint x: 380, endPoint y: 252, distance: 202.0
click at [409, 252] on form "Route Details Cover door to port - Add loading place Place of loading Road / In…" at bounding box center [692, 404] width 1024 height 665
type input "75150.32"
click at [939, 338] on textarea "TOTAL: 1 ISOTANK ADDITIVES FOR LUBRICATING OIL: CN 70614 PO NO: PO-25-022868" at bounding box center [1011, 319] width 372 height 62
type textarea "TOTAL: 1 ISOTANK ADDITIVES FOR LUBRICATING OIL: CN 70614 PO NO: PO-25-022867"
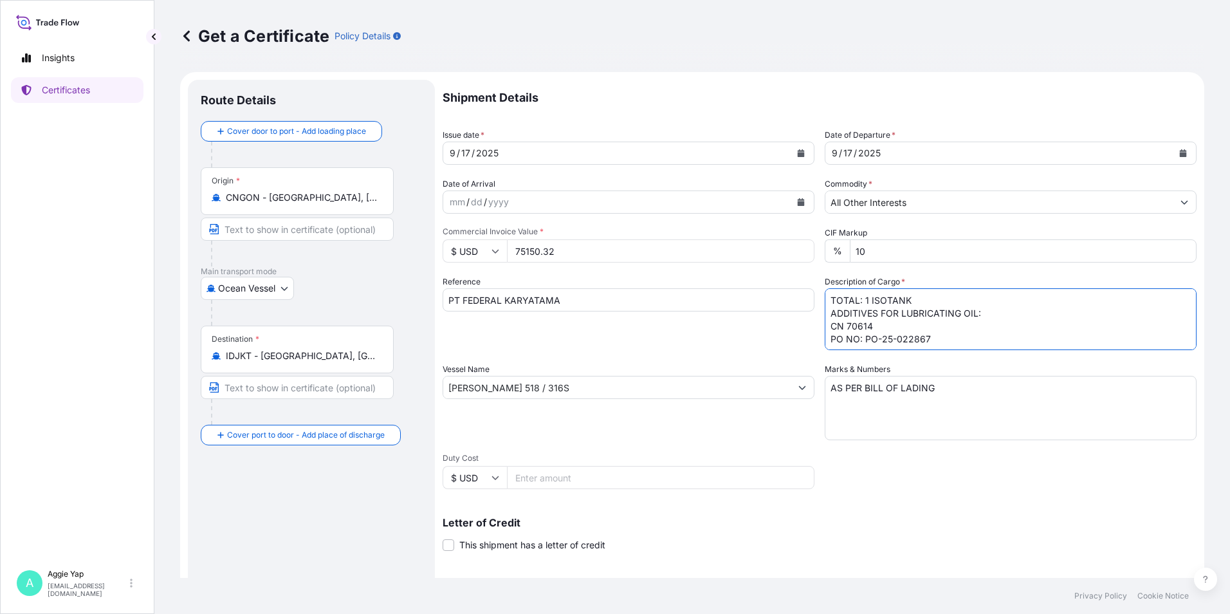
click at [612, 344] on div "Reference PT FEDERAL KARYATAMA" at bounding box center [629, 312] width 372 height 75
click at [639, 346] on div "Reference PT FEDERAL KARYATAMA" at bounding box center [629, 312] width 372 height 75
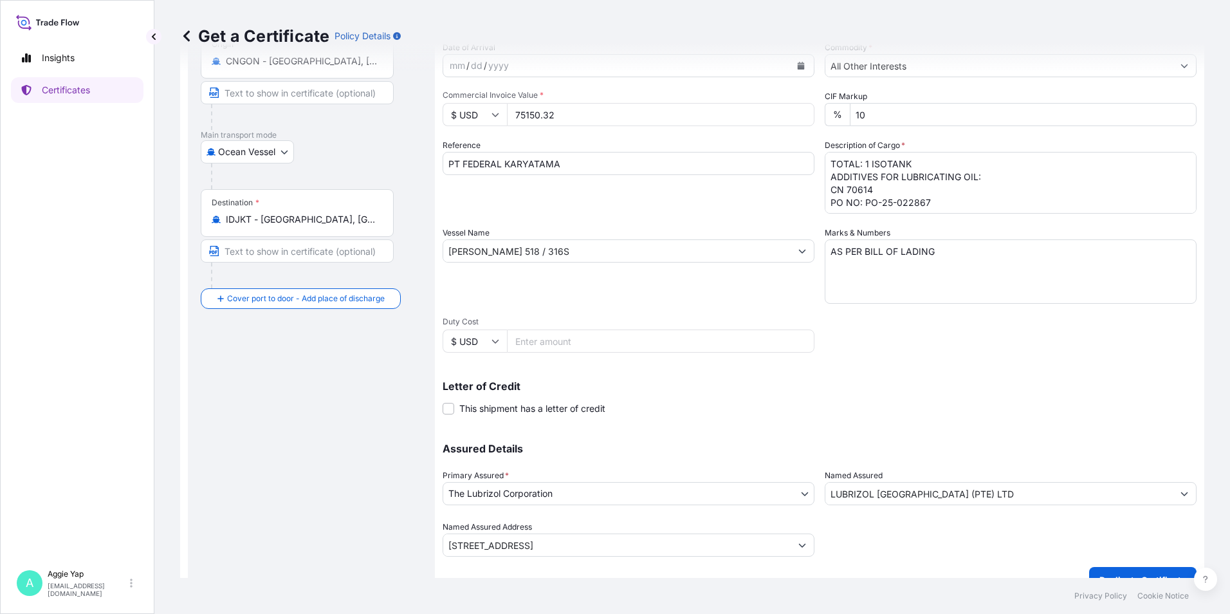
scroll to position [159, 0]
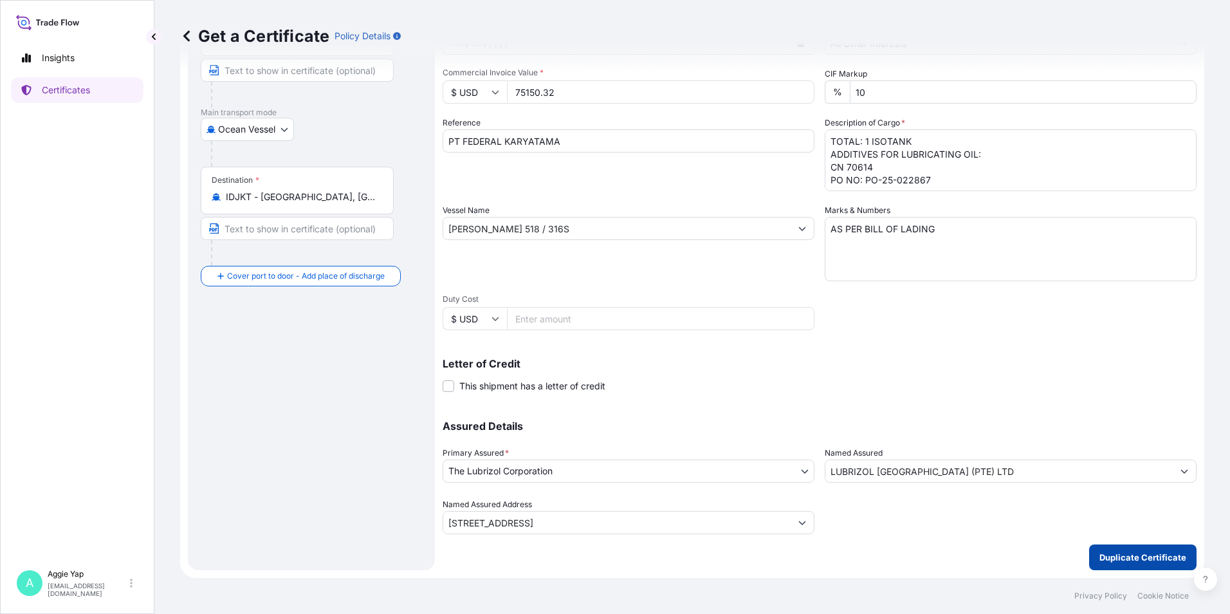
click at [1101, 562] on p "Duplicate Certificate" at bounding box center [1142, 557] width 87 height 13
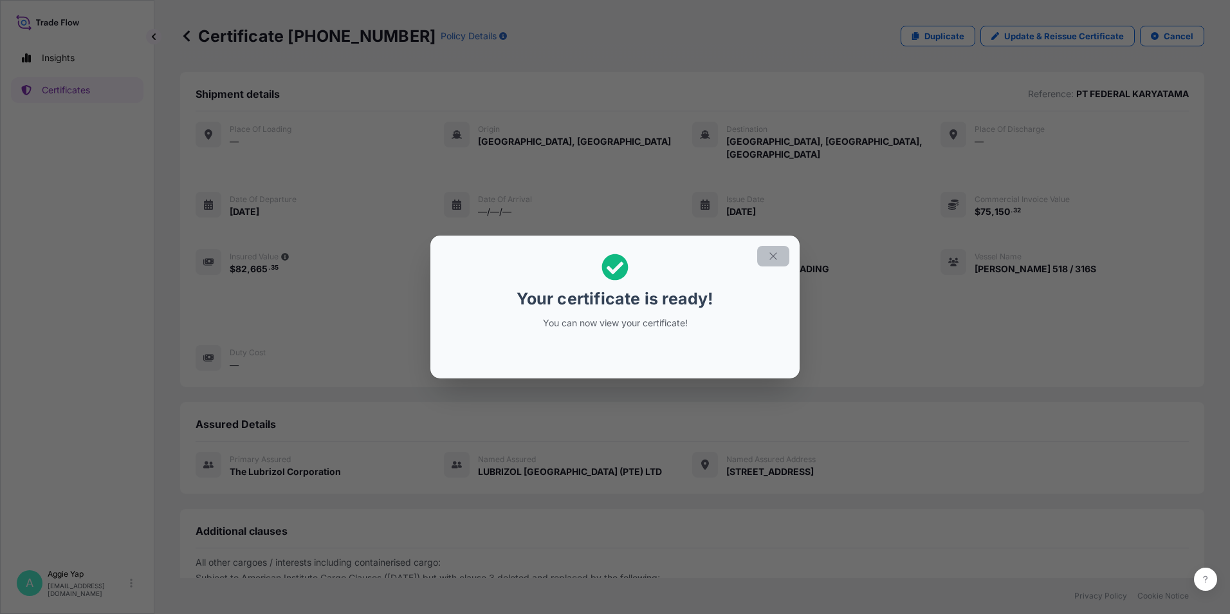
click at [766, 254] on button "button" at bounding box center [773, 256] width 32 height 21
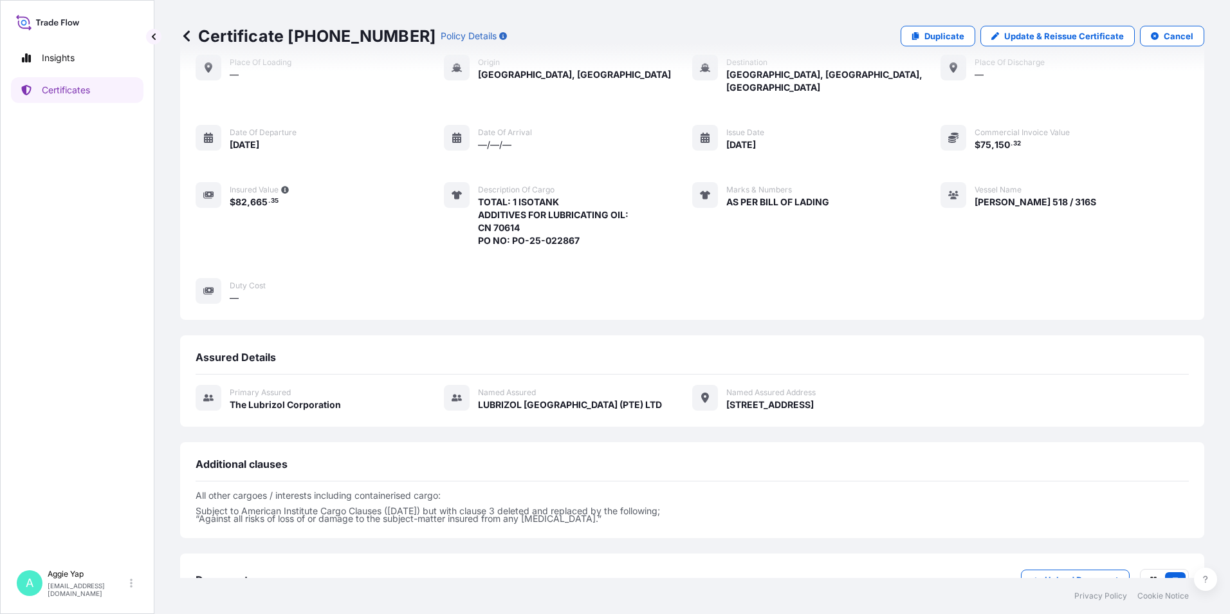
scroll to position [150, 0]
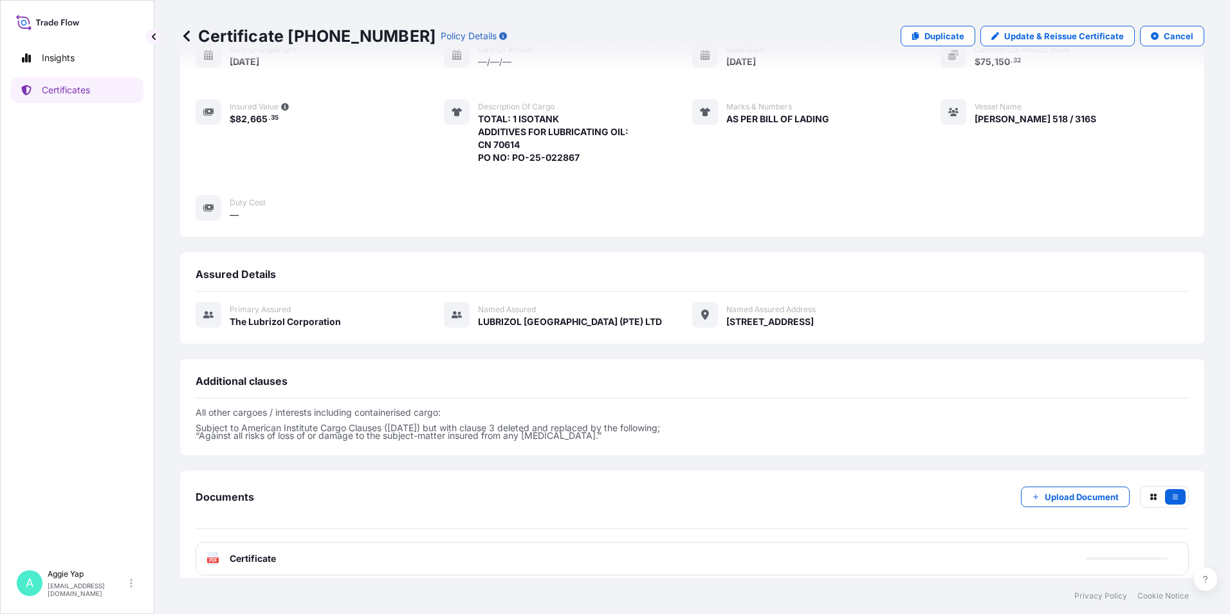
click at [298, 549] on div "PDF Certificate" at bounding box center [692, 558] width 993 height 33
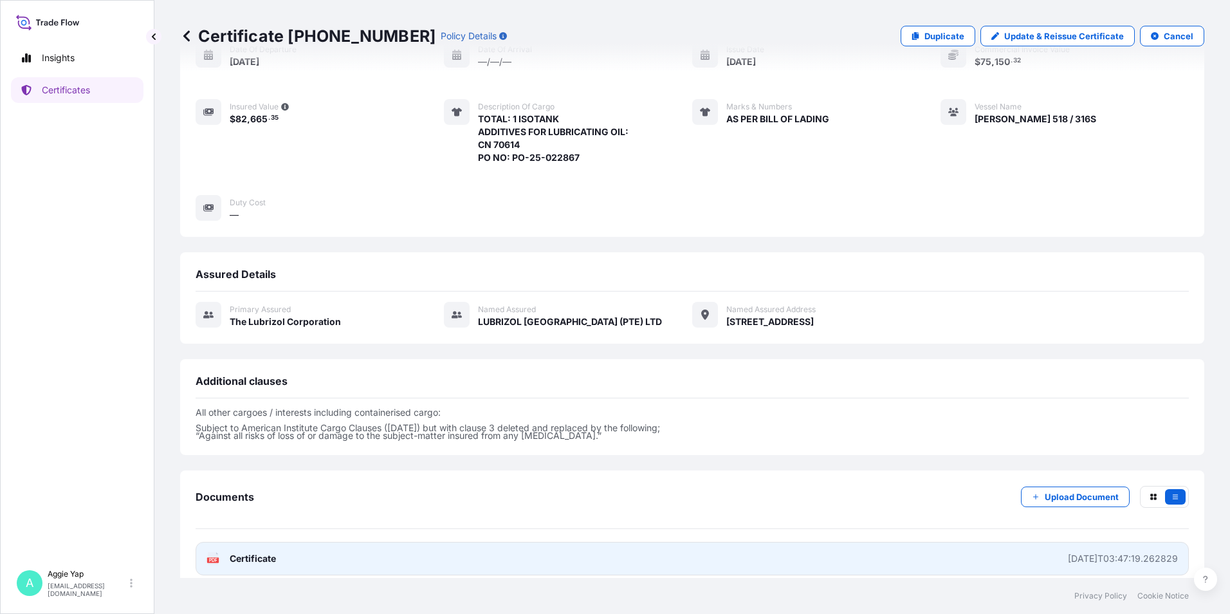
click at [300, 547] on link "PDF Certificate 2025-09-19T03:47:19.262829" at bounding box center [692, 558] width 993 height 33
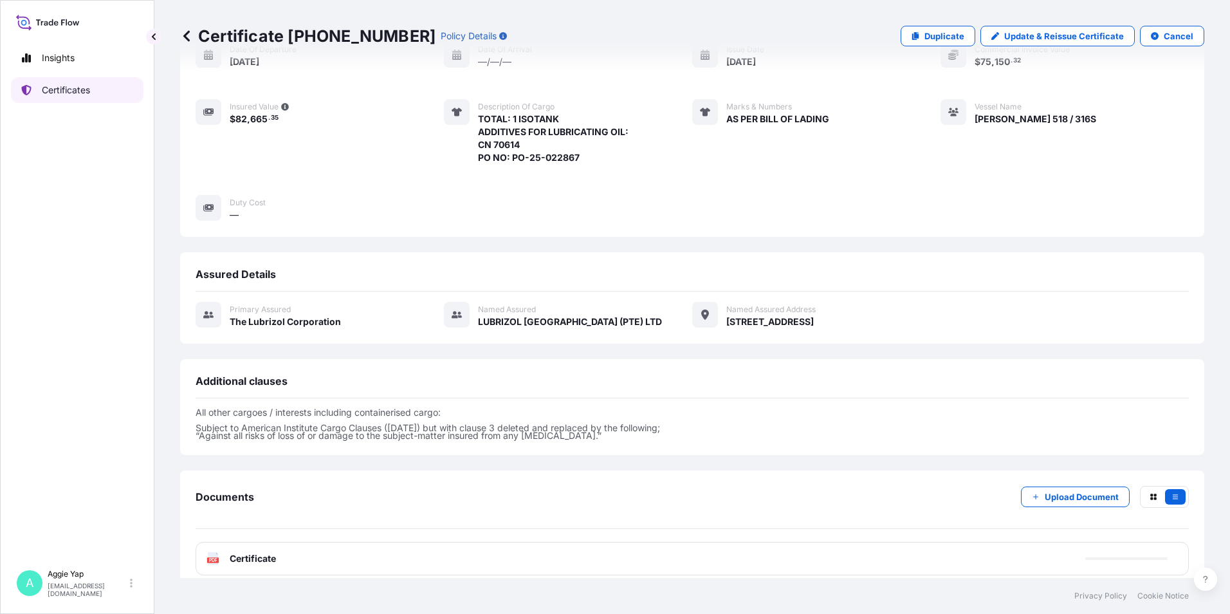
click at [29, 88] on icon at bounding box center [26, 90] width 10 height 10
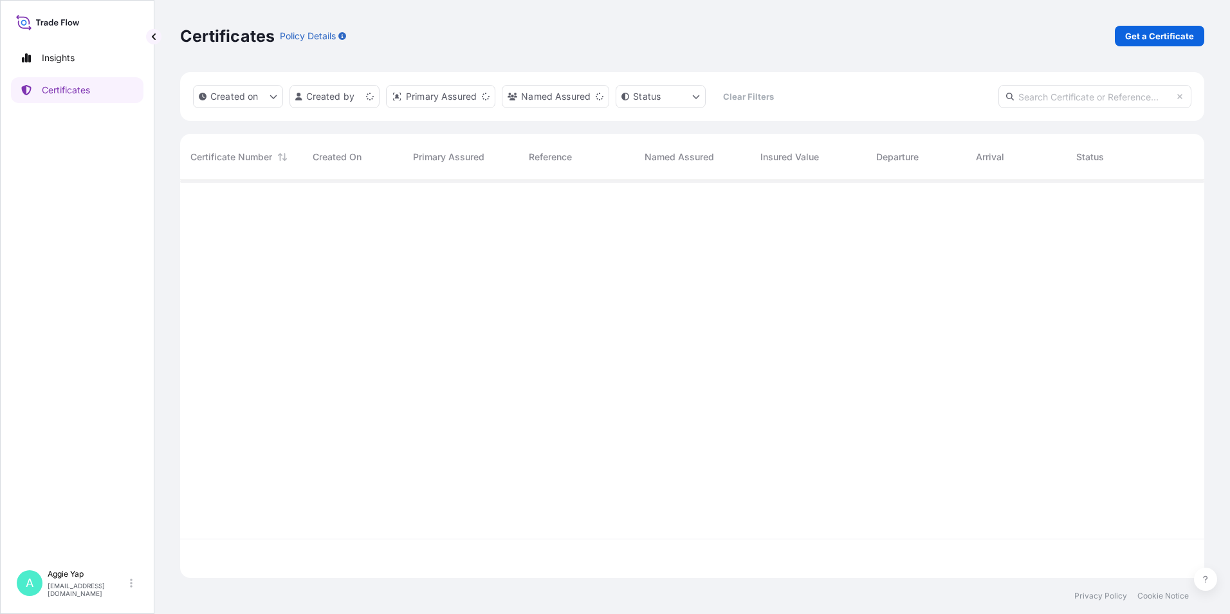
scroll to position [395, 1014]
